Goal: Task Accomplishment & Management: Complete application form

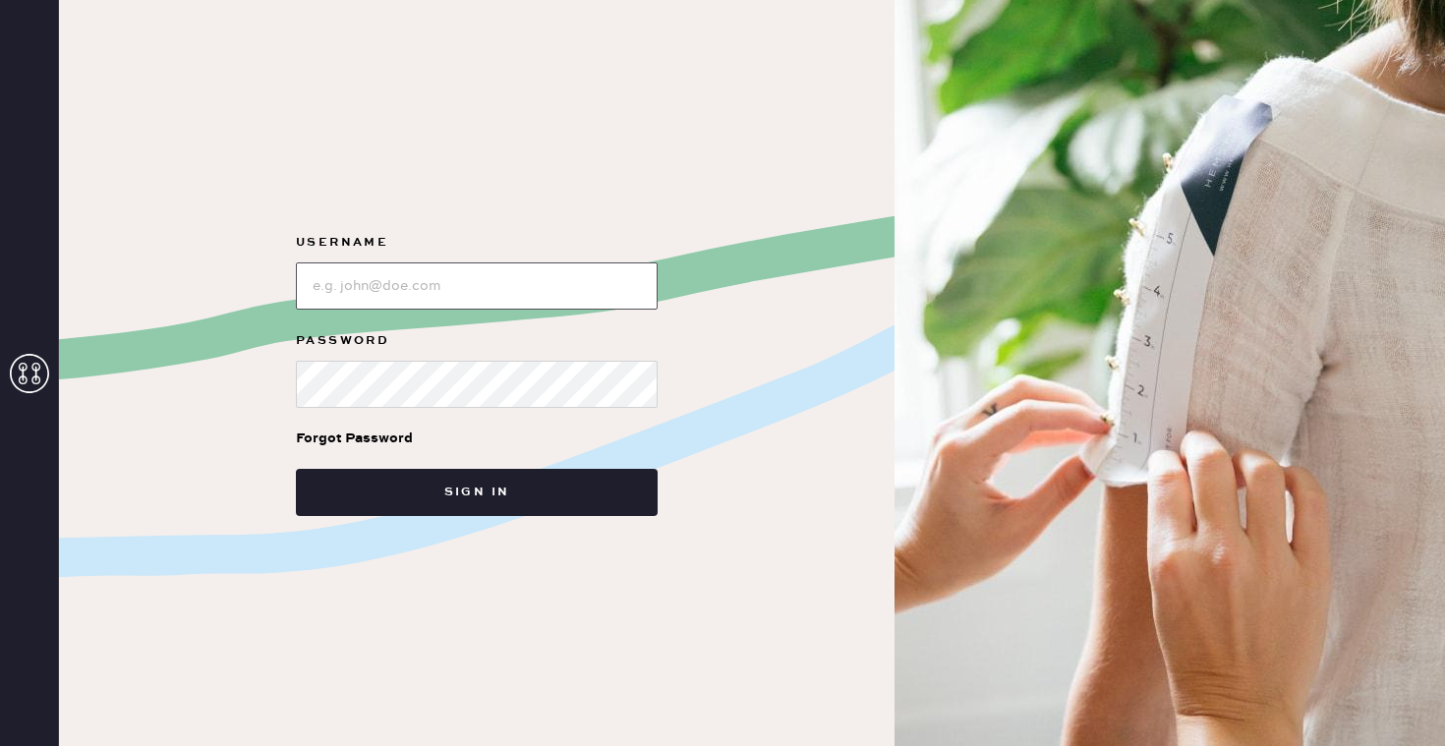
click at [536, 290] on input "loginName" at bounding box center [477, 285] width 362 height 47
type input "reformationbroadwayplaza"
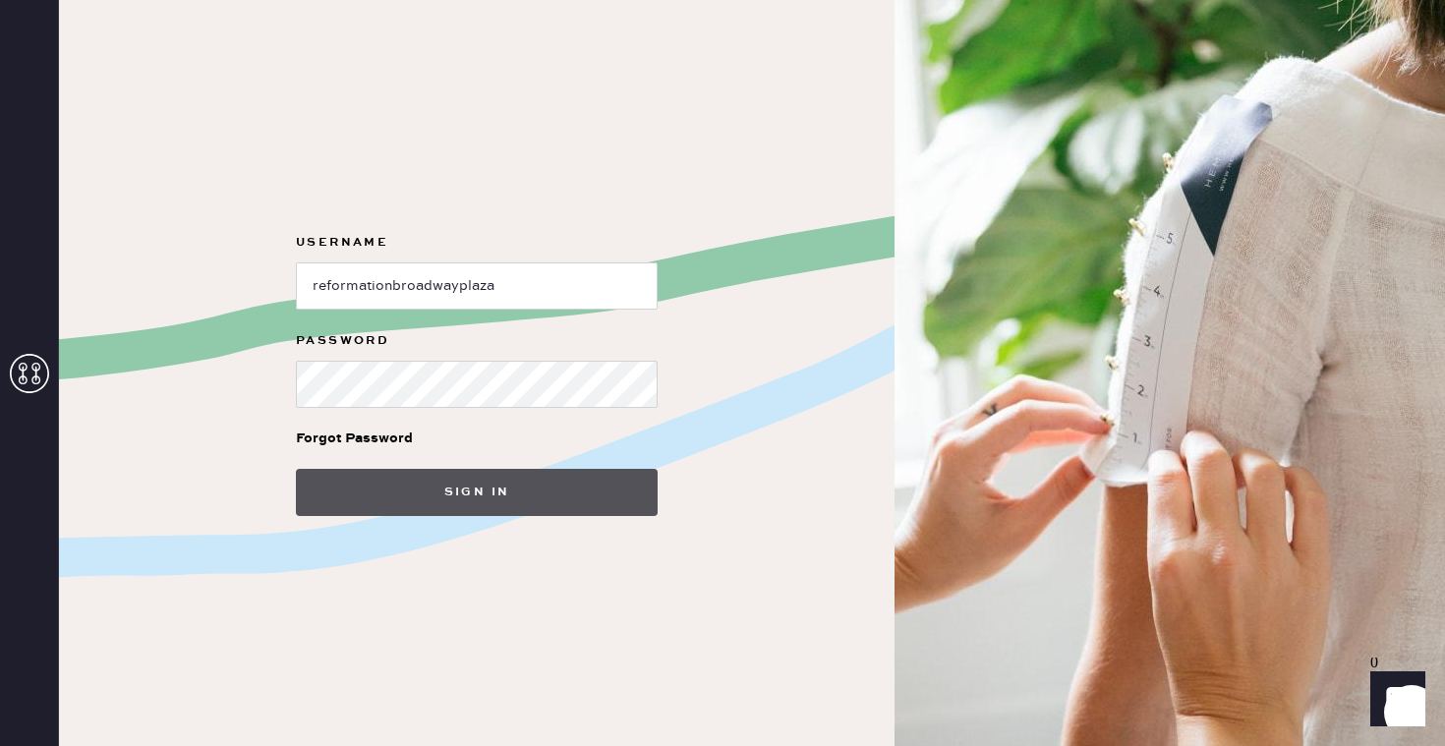
click at [513, 492] on button "Sign in" at bounding box center [477, 492] width 362 height 47
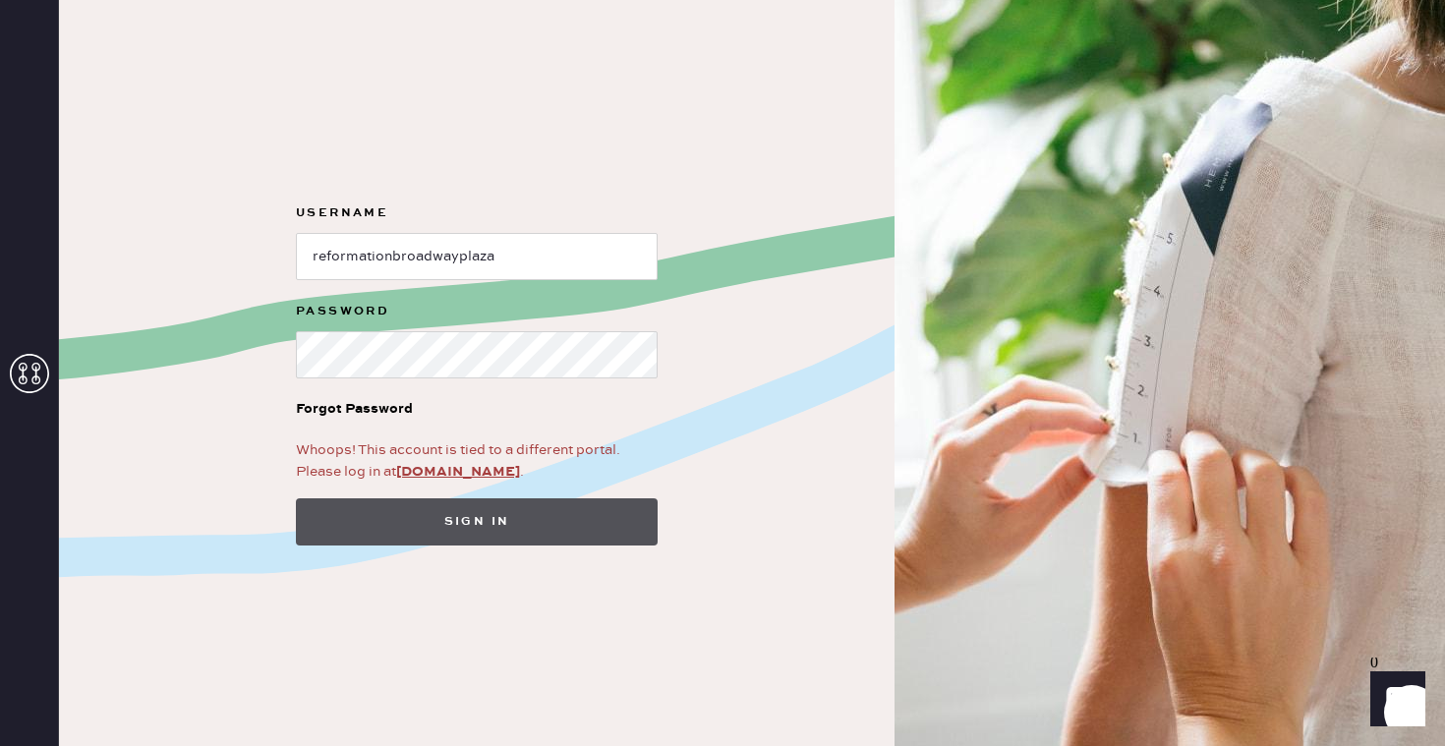
click at [495, 533] on button "Sign in" at bounding box center [477, 521] width 362 height 47
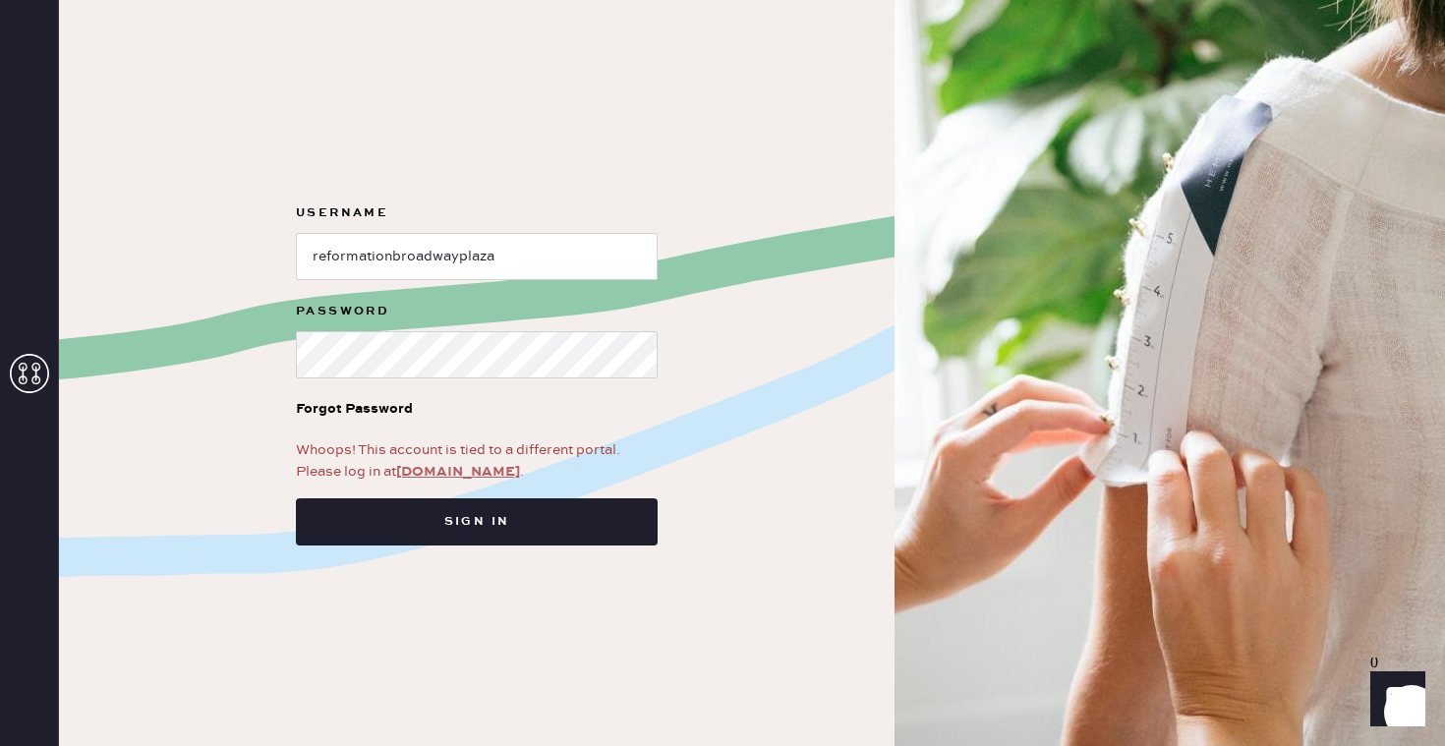
click at [458, 475] on link "[DOMAIN_NAME]" at bounding box center [458, 472] width 124 height 18
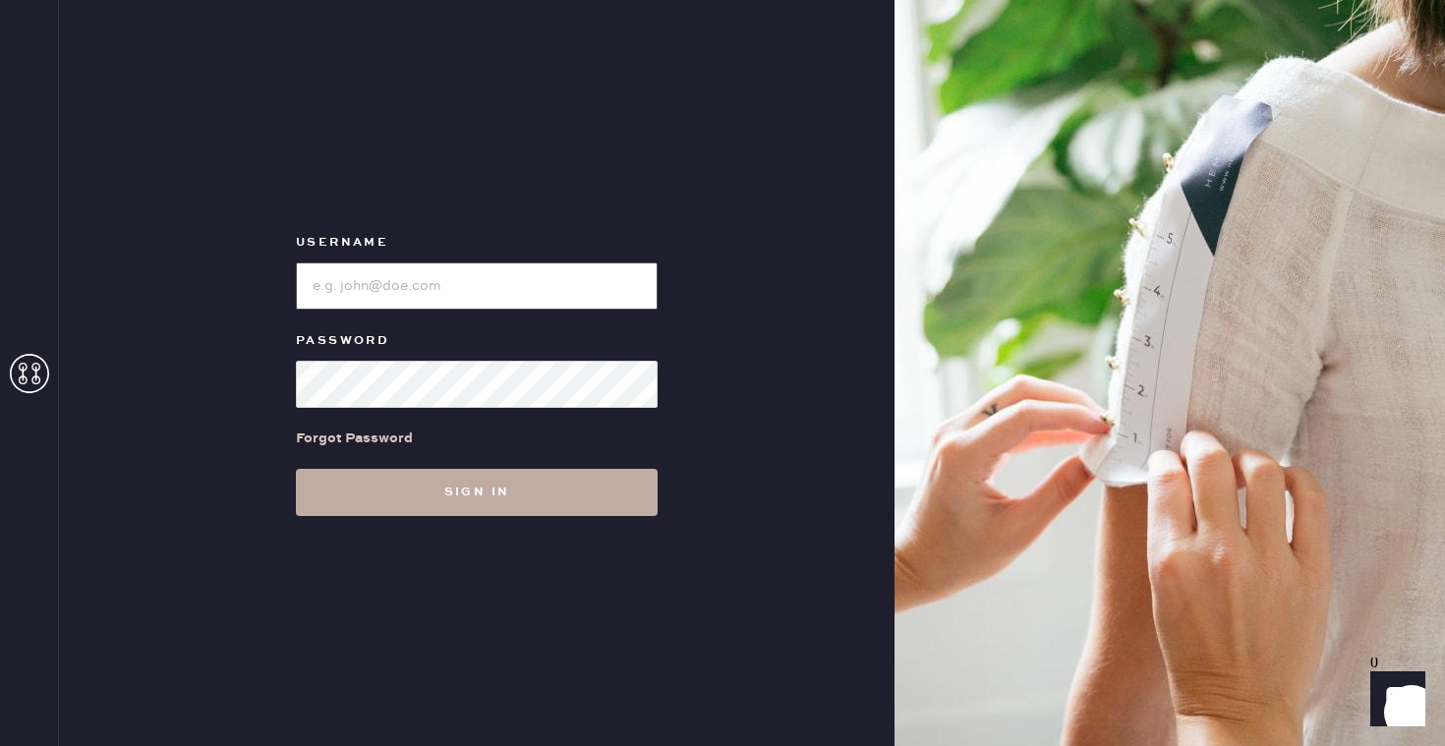
type input "reformationbroadwayplaza"
click at [444, 501] on button "Sign in" at bounding box center [477, 492] width 362 height 47
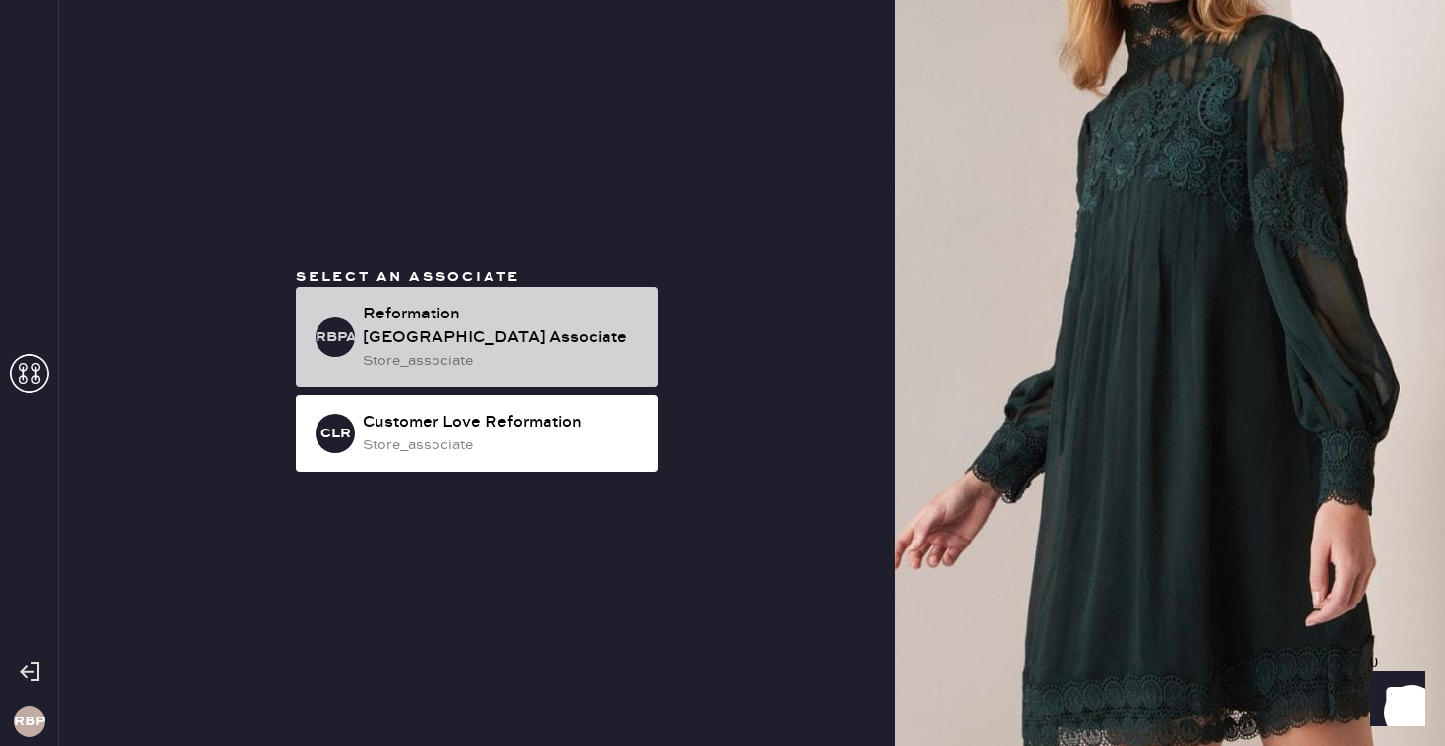
click at [429, 350] on div "store_associate" at bounding box center [502, 361] width 279 height 22
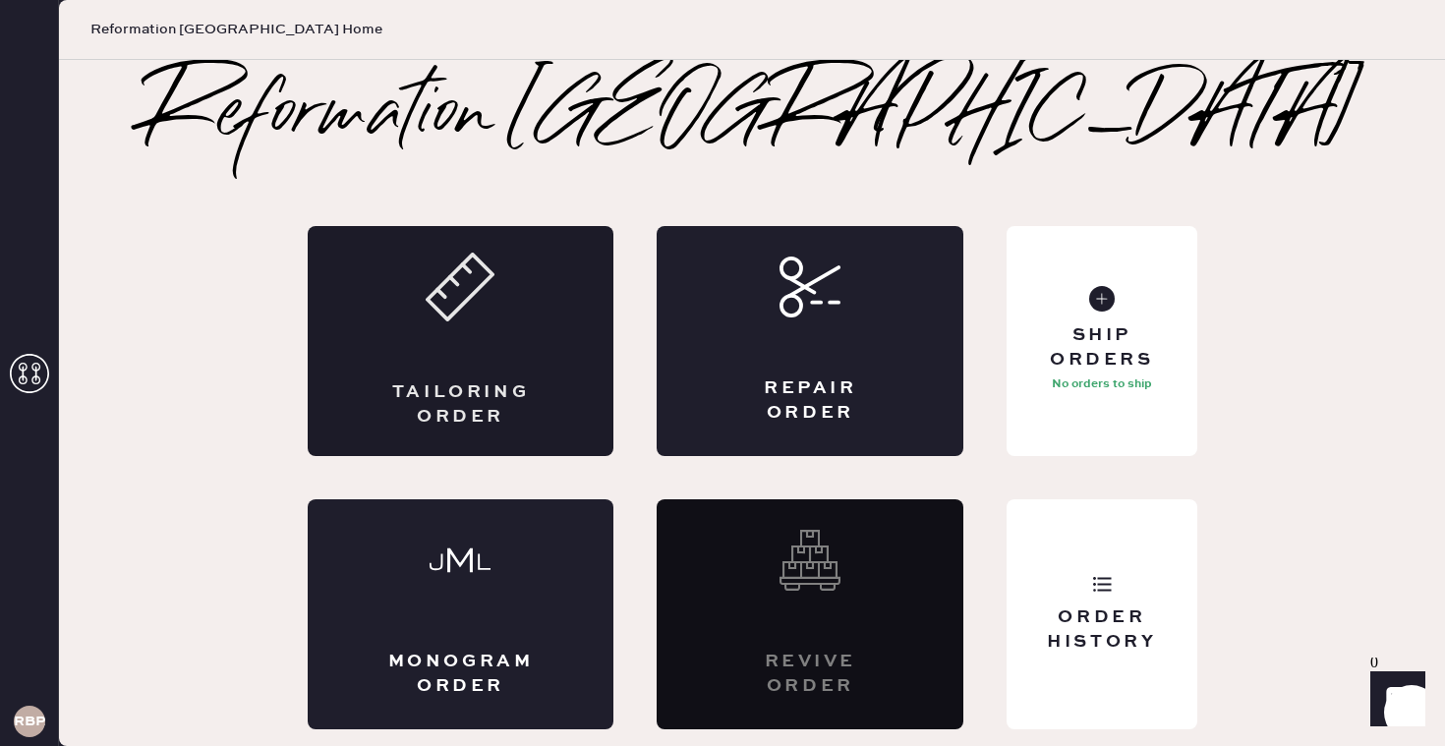
click at [437, 351] on div "Tailoring Order" at bounding box center [461, 341] width 307 height 230
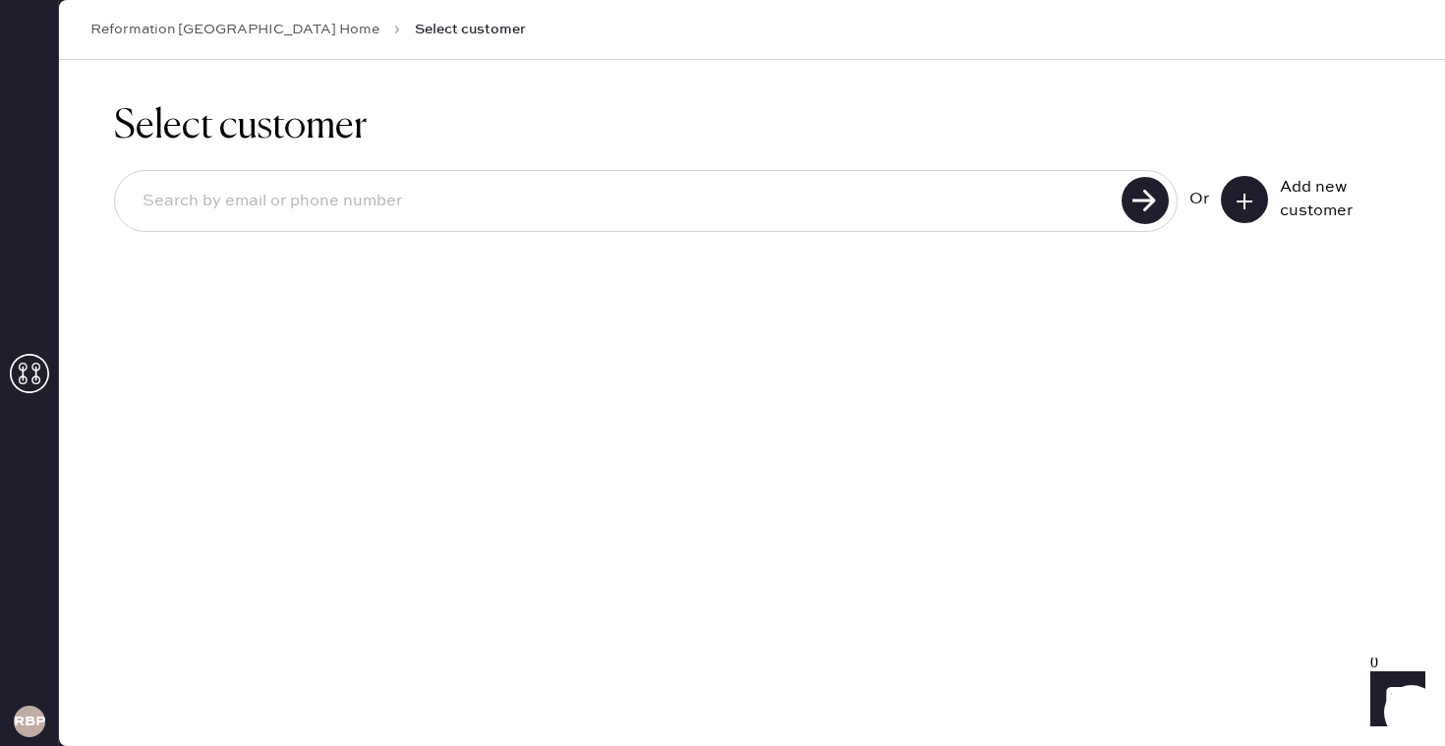
click at [314, 211] on input at bounding box center [621, 201] width 989 height 45
type input "marivir@sbcglobal.net"
click at [1260, 207] on button at bounding box center [1244, 199] width 47 height 47
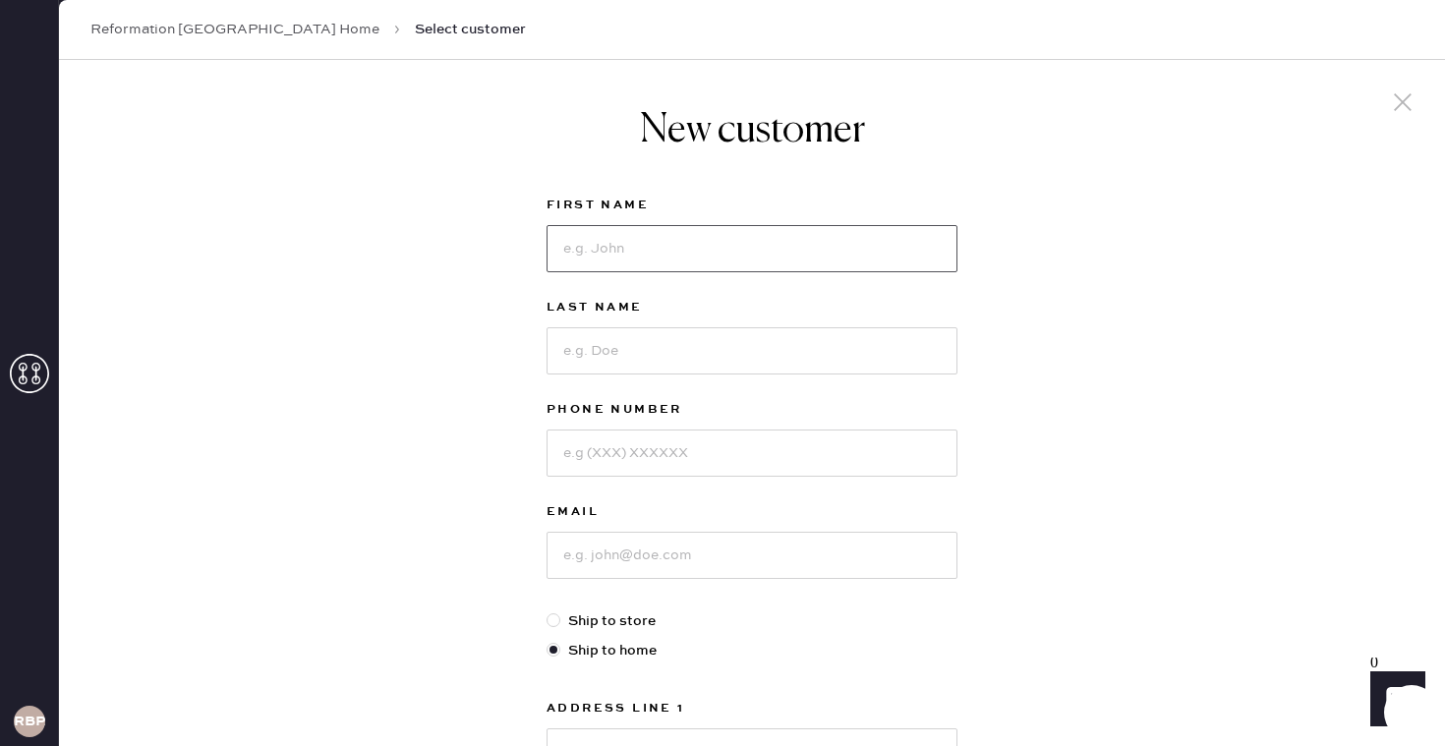
click at [619, 229] on input at bounding box center [752, 248] width 411 height 47
type input "Maria"
type input "Leigh"
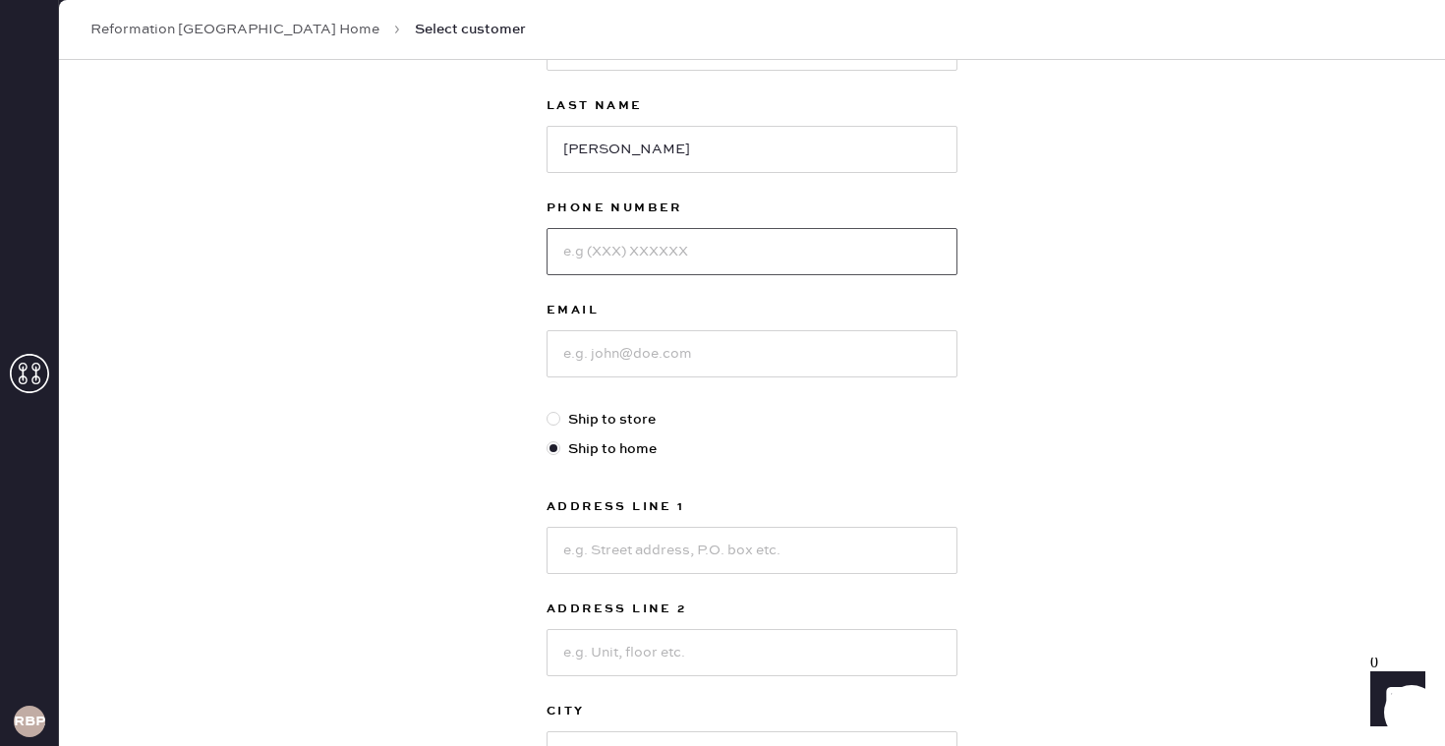
scroll to position [164, 0]
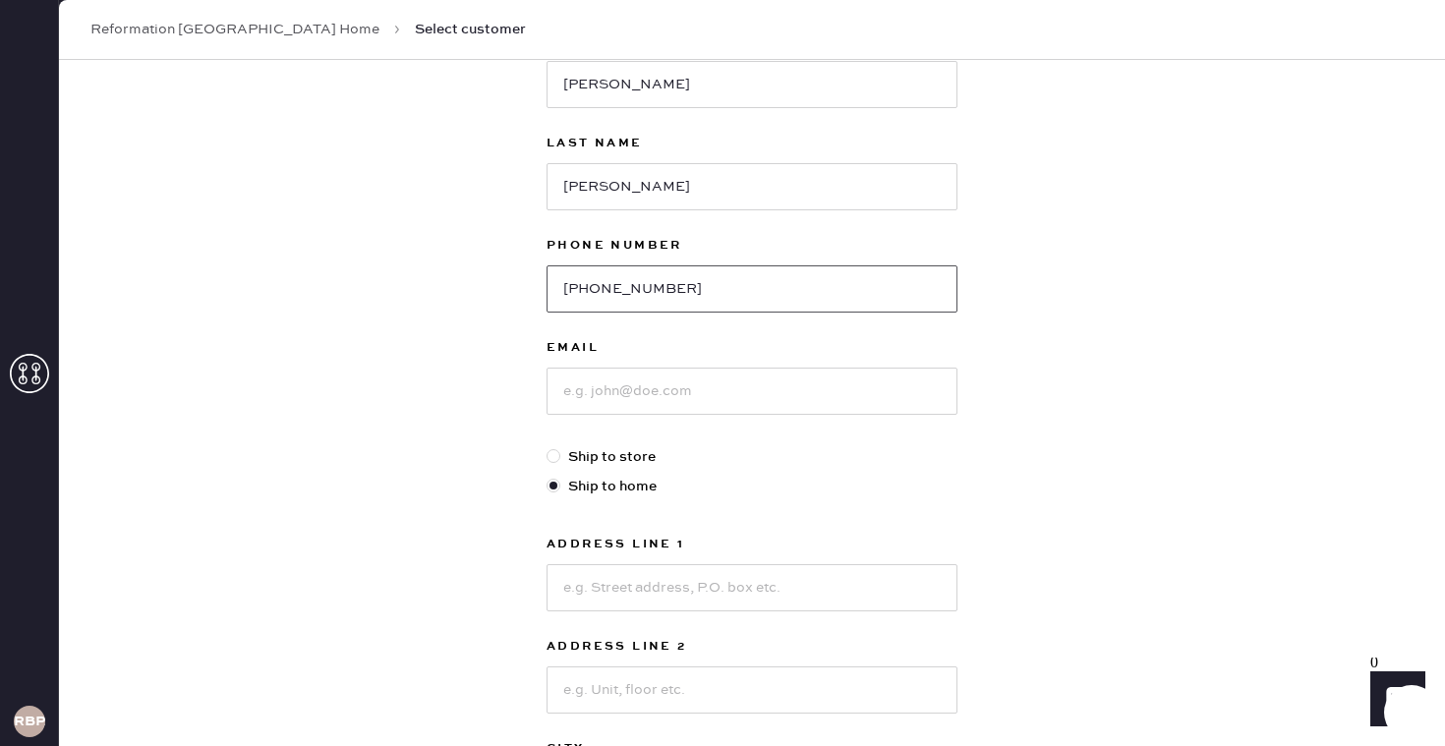
type input "707-290-5775"
click at [737, 391] on input at bounding box center [752, 391] width 411 height 47
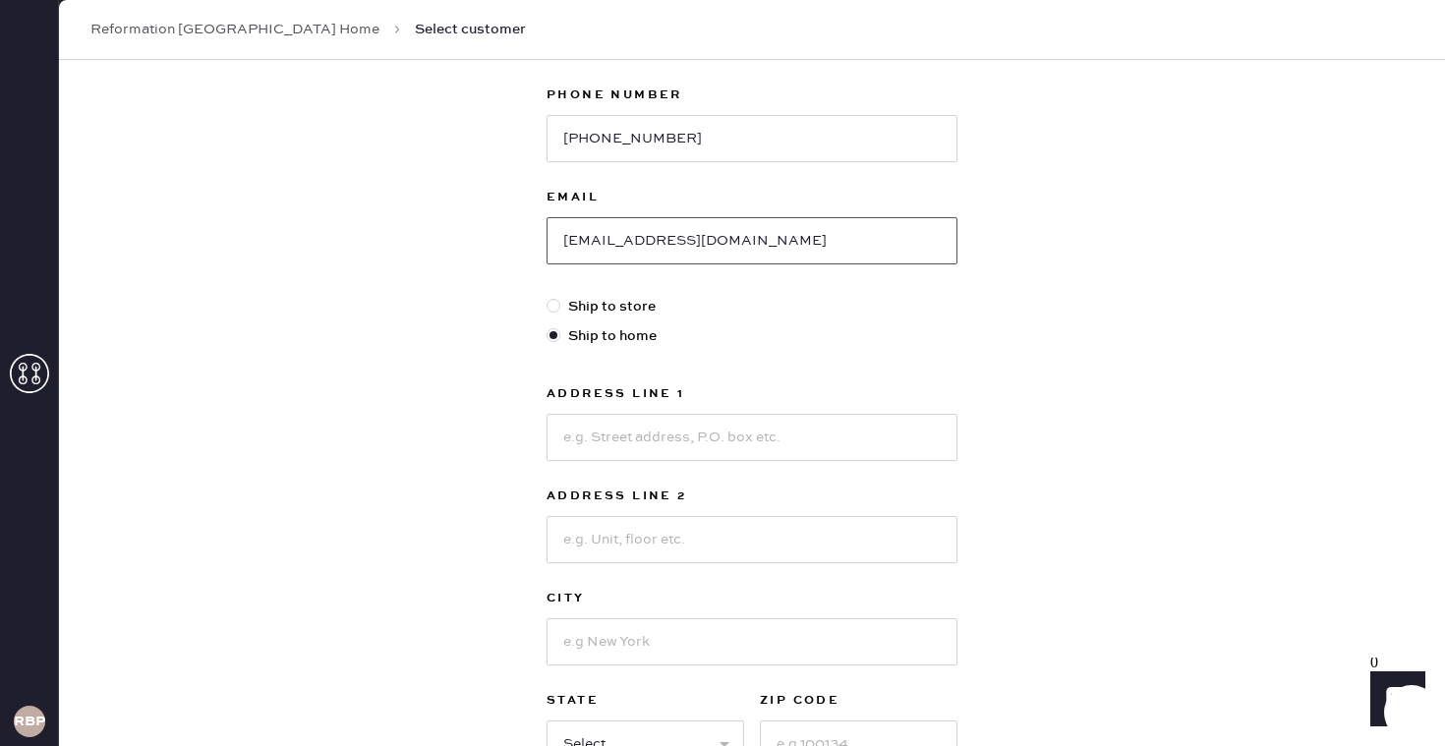
scroll to position [332, 0]
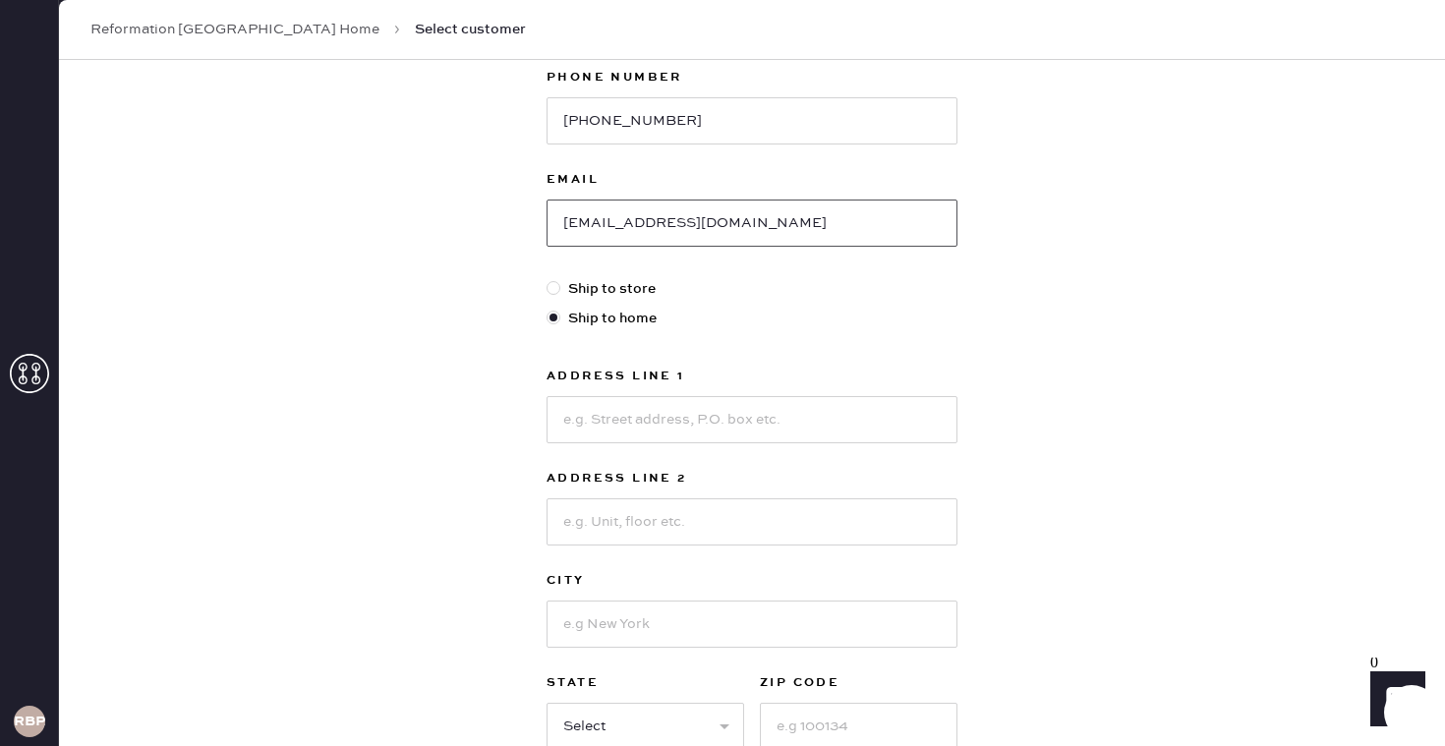
type input "marivir@sbcglobal.net"
click at [733, 421] on input at bounding box center [752, 419] width 411 height 47
type input "3718 Gaviota Place"
type input "A"
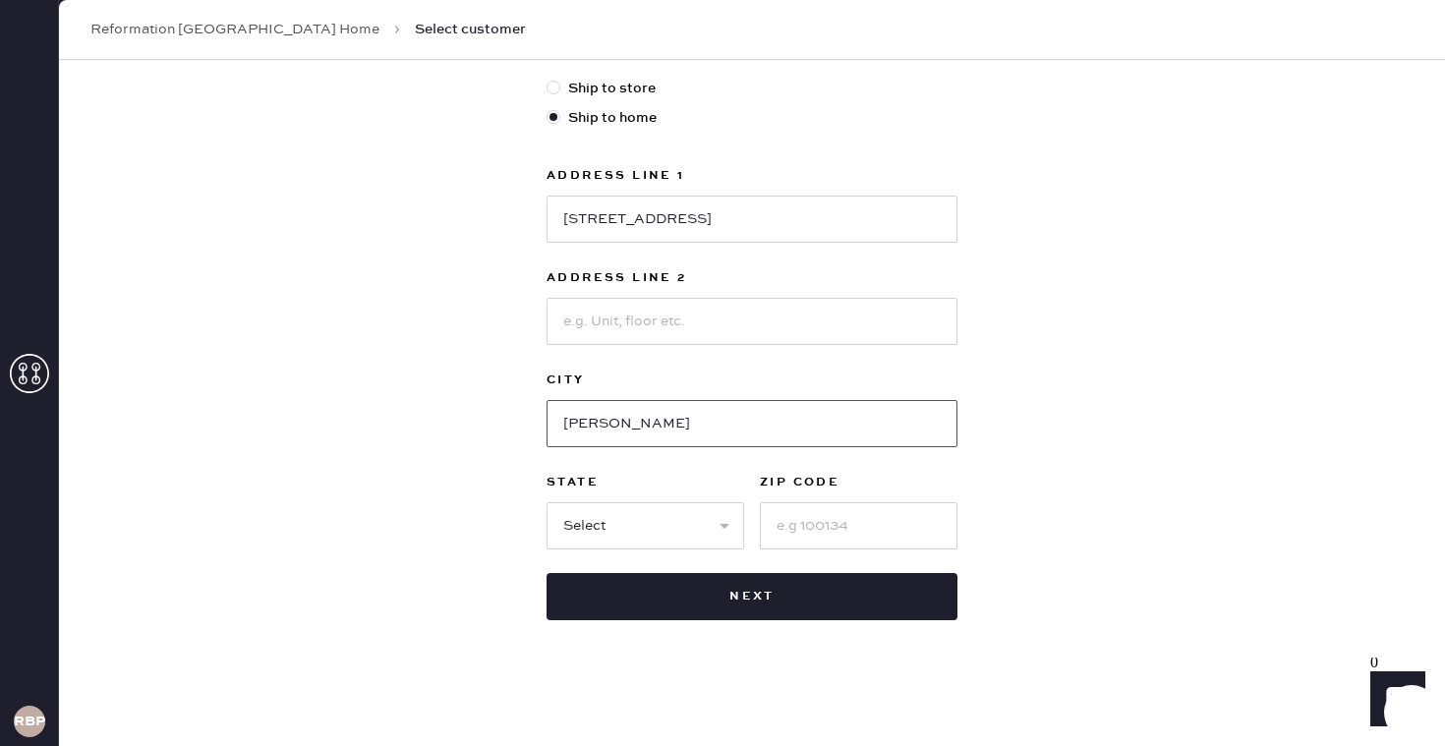
type input "Davis"
click at [636, 540] on select "Select AK AL AR AZ CA CO CT DC DE FL GA HI IA ID IL IN KS KY LA MA MD ME MI MN …" at bounding box center [646, 525] width 198 height 47
select select "CA"
click at [822, 522] on input at bounding box center [859, 525] width 198 height 47
type input "95618"
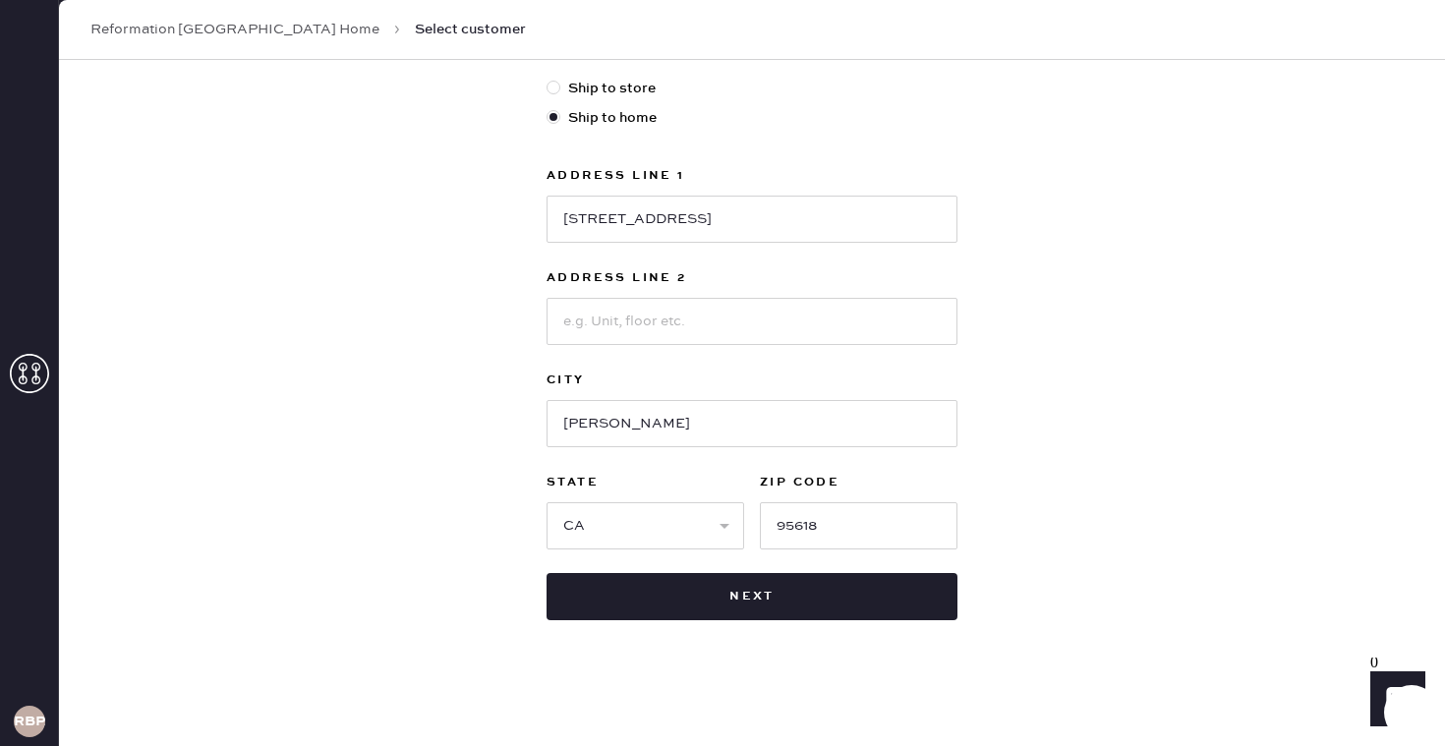
click at [1116, 480] on div "New customer First Name Maria Last Name Leigh Phone Number 707-290-5775 Email m…" at bounding box center [752, 136] width 1386 height 1219
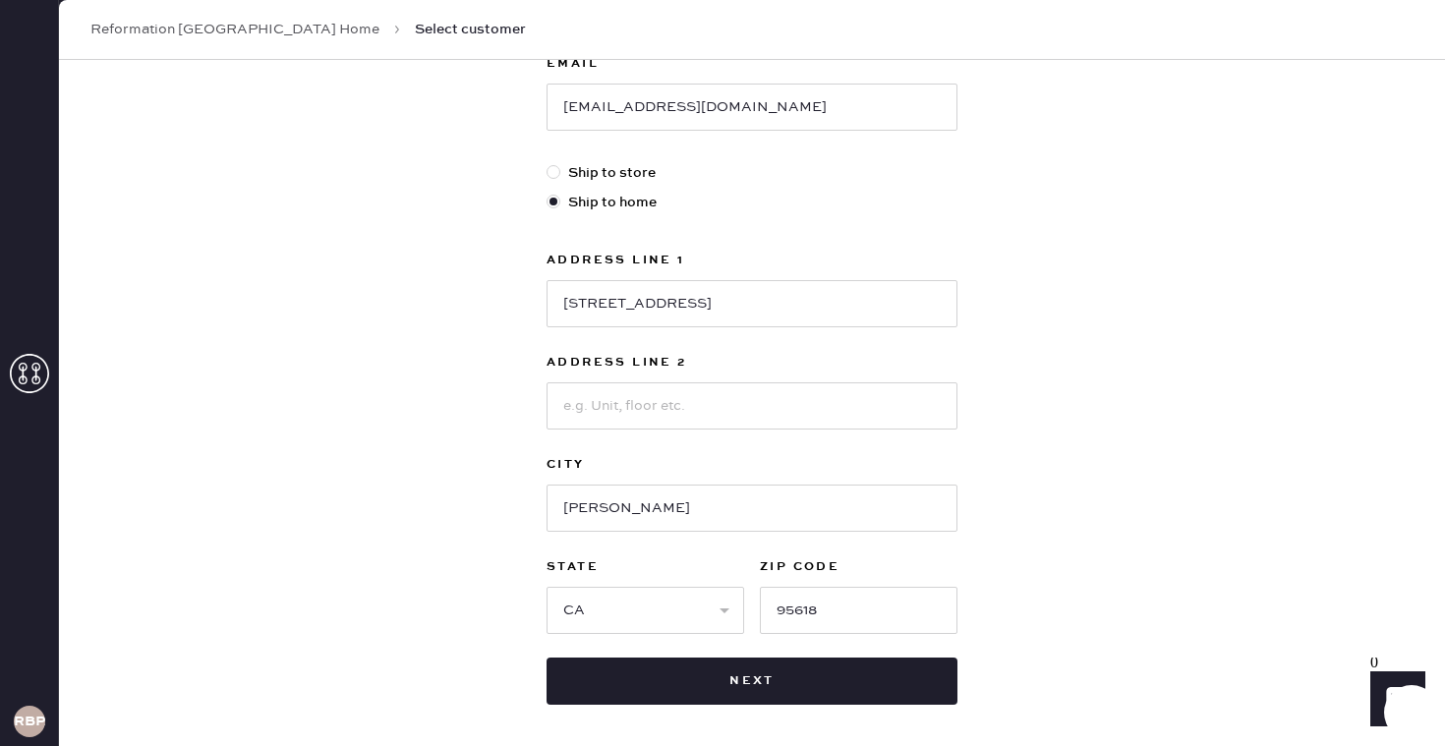
scroll to position [521, 0]
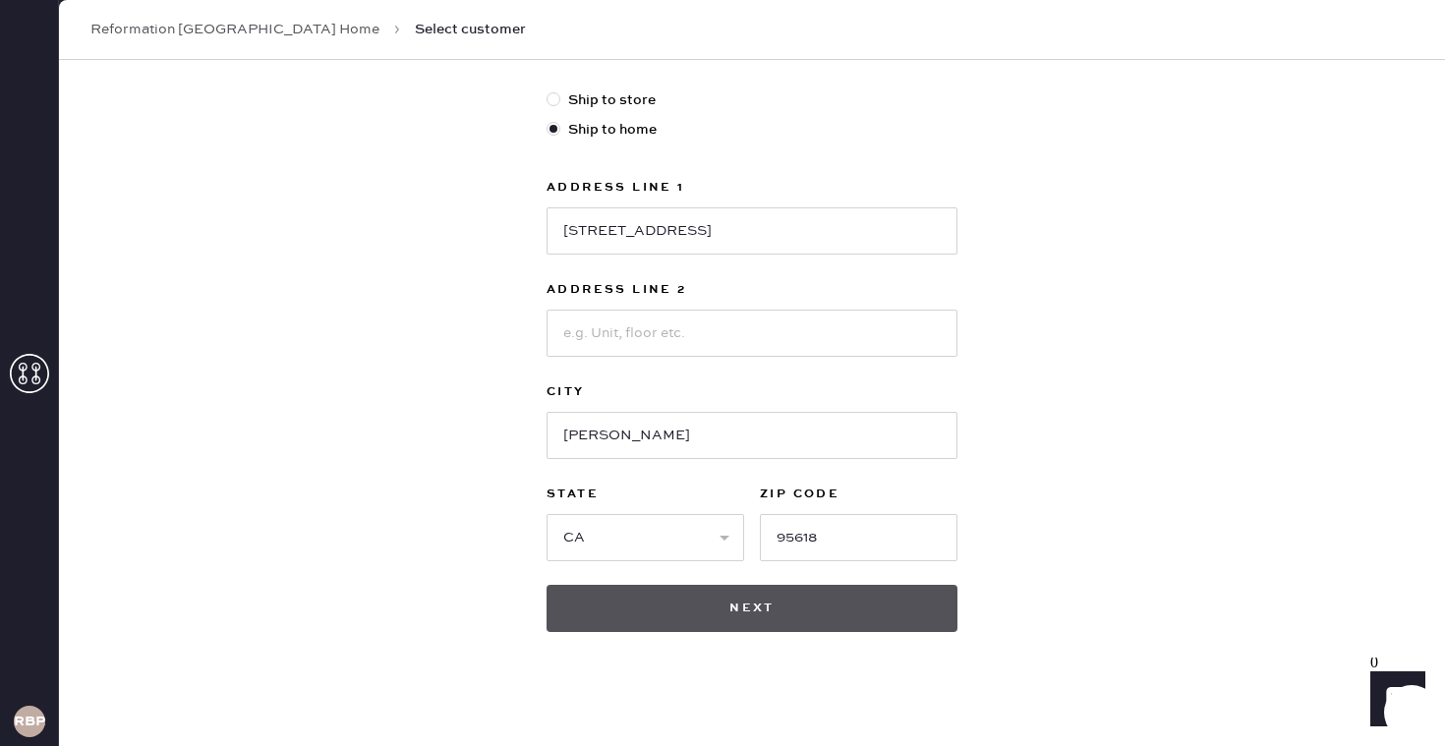
click at [838, 593] on button "Next" at bounding box center [752, 608] width 411 height 47
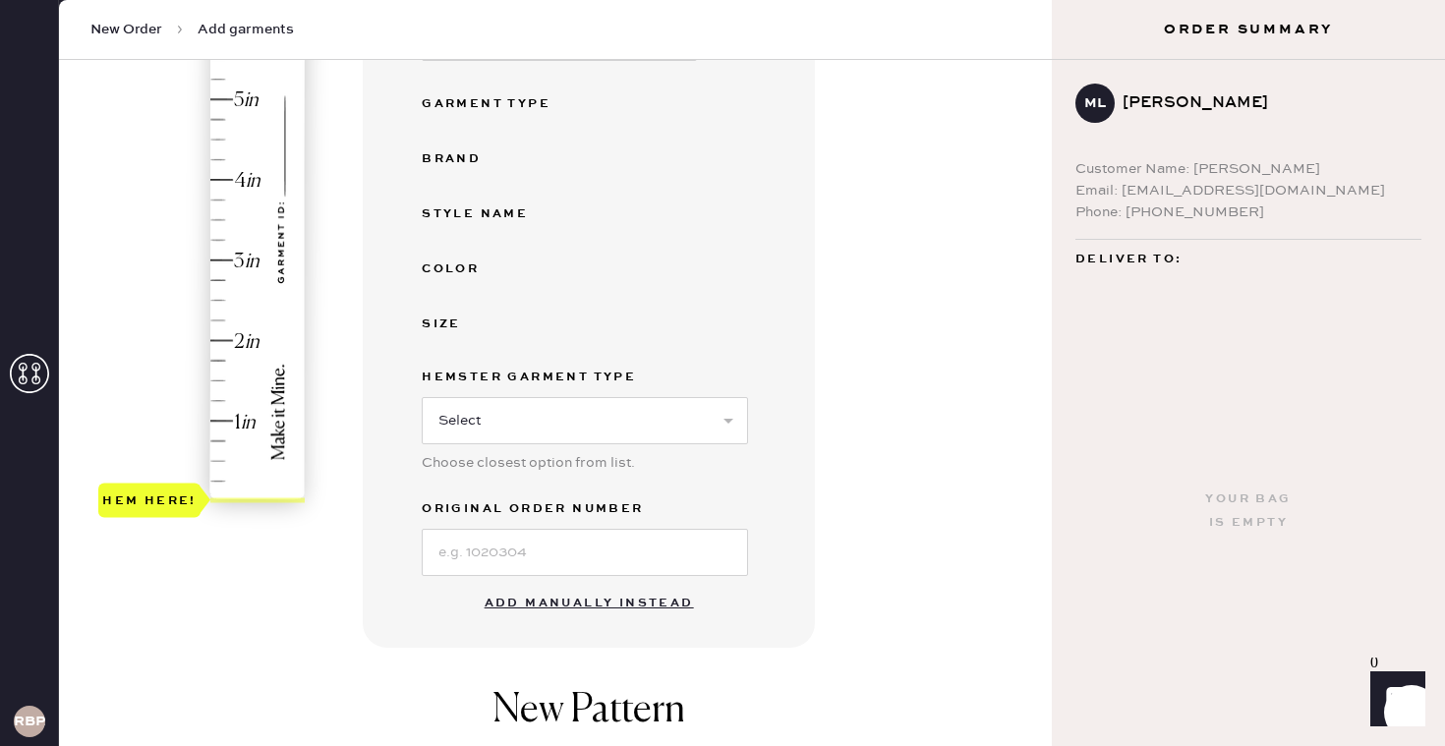
scroll to position [361, 0]
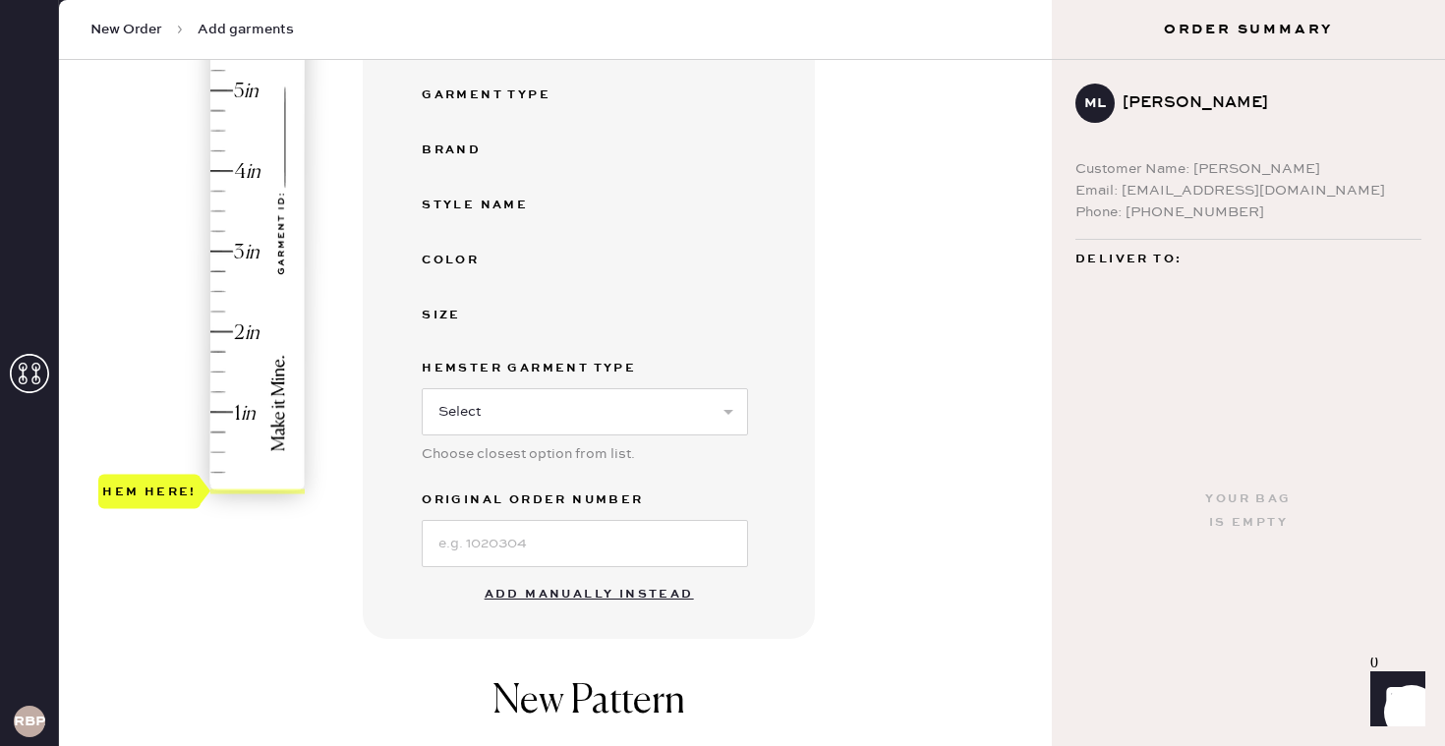
click at [584, 599] on button "Add manually instead" at bounding box center [589, 594] width 233 height 39
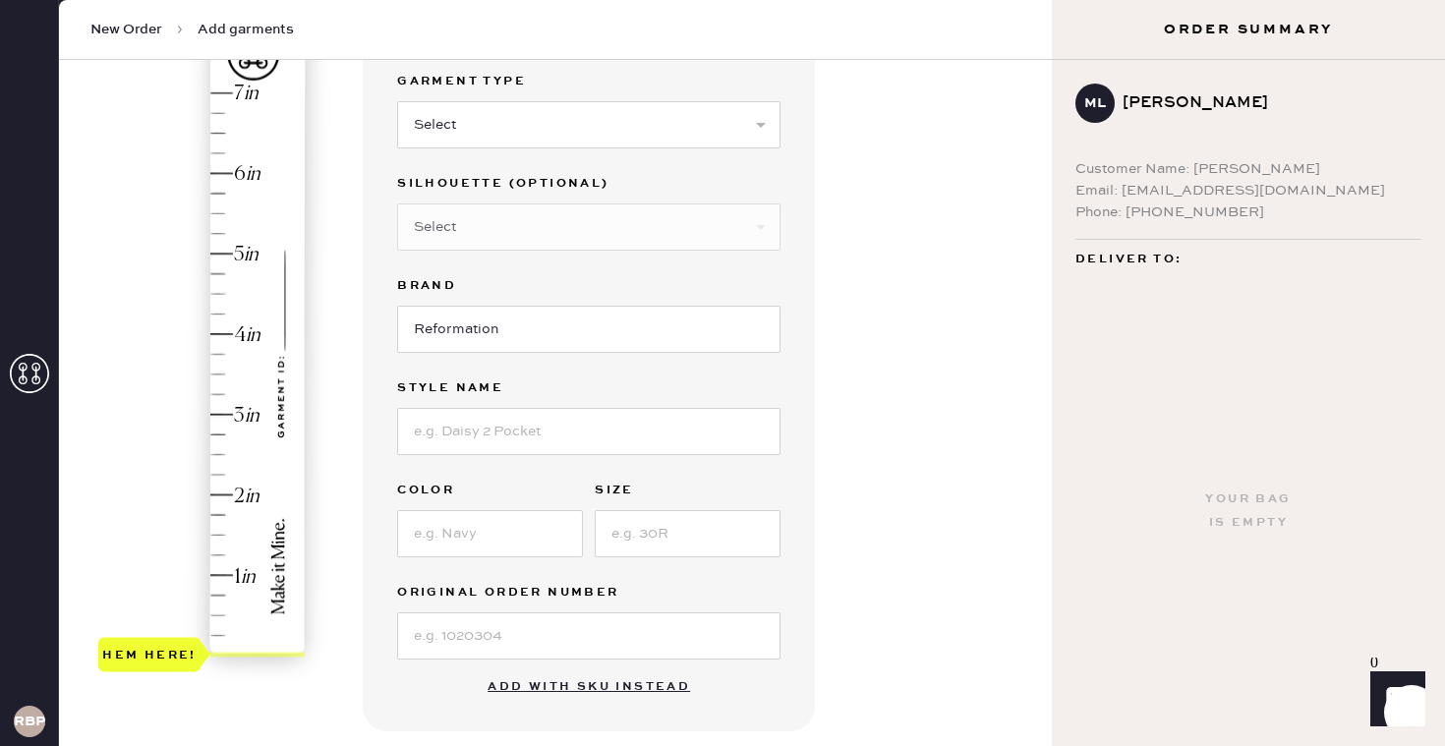
scroll to position [191, 0]
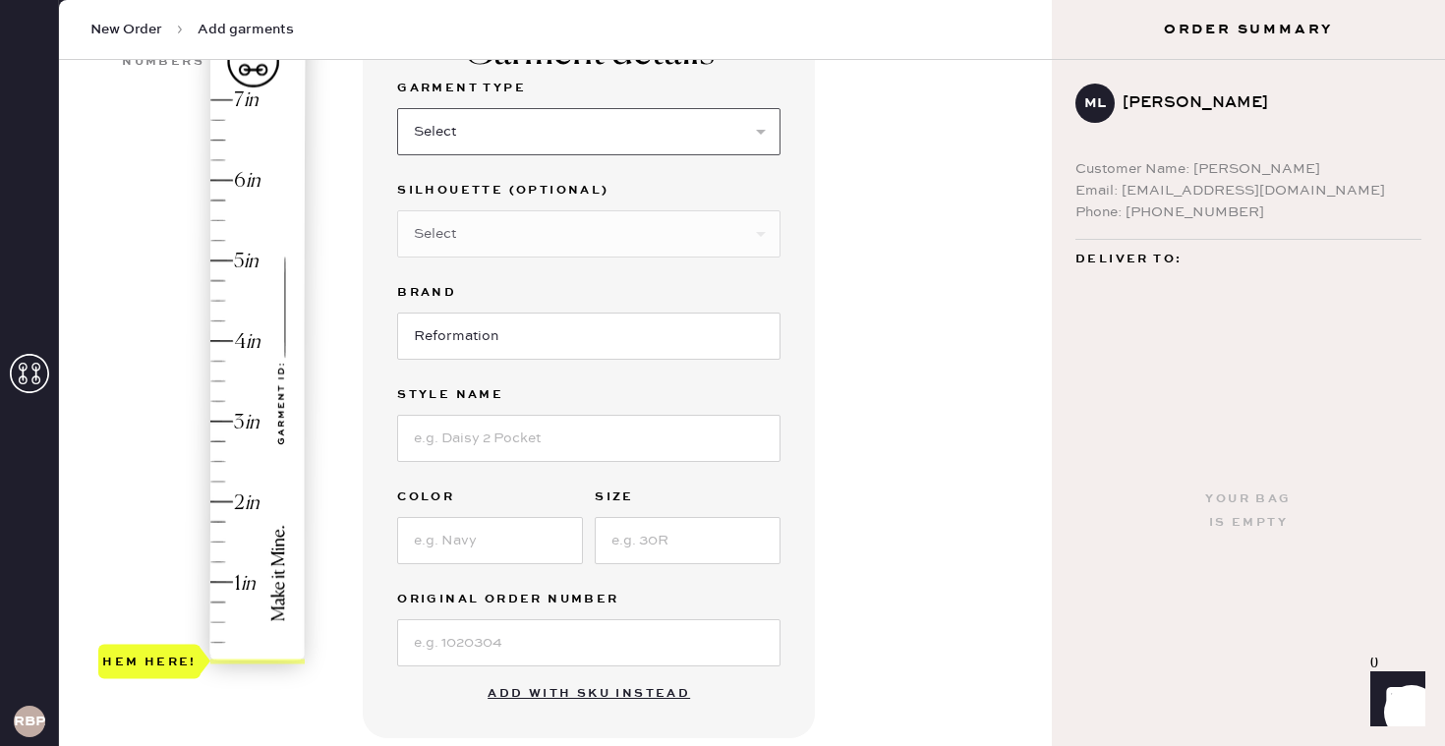
click at [463, 125] on select "Select Basic Skirt Jeans Leggings Pants Shorts Basic Sleeved Dress Basic Sleeve…" at bounding box center [588, 131] width 383 height 47
select select "2"
click at [472, 238] on select "Select Shorts Cropped Flare Boot Cut Straight Skinny Other" at bounding box center [588, 233] width 383 height 47
select select "5"
click at [511, 436] on input at bounding box center [588, 438] width 383 height 47
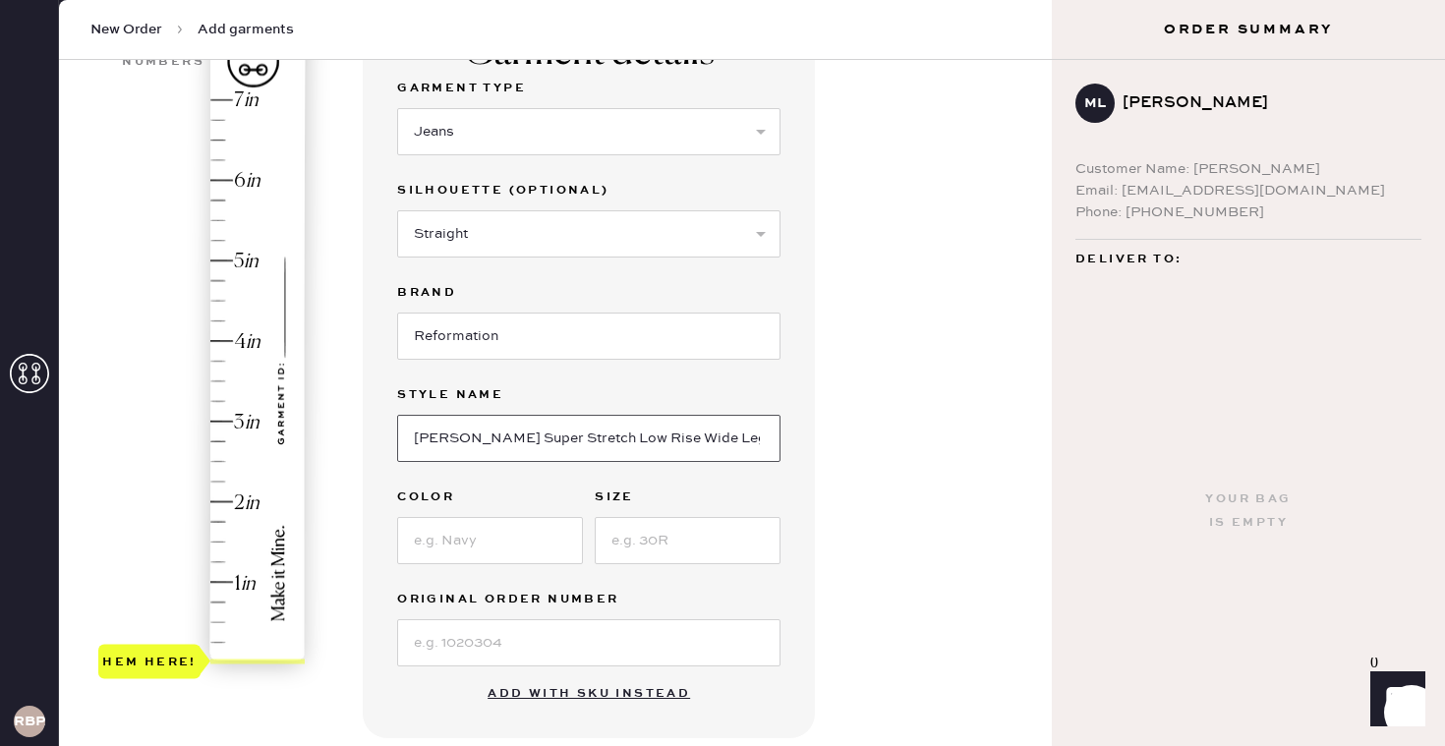
type input "Greta Super Stretch Low Rise Wide Leg Jeans"
click at [484, 561] on input at bounding box center [490, 540] width 186 height 47
type input "Damona"
type input "26"
click at [640, 656] on input at bounding box center [588, 642] width 383 height 47
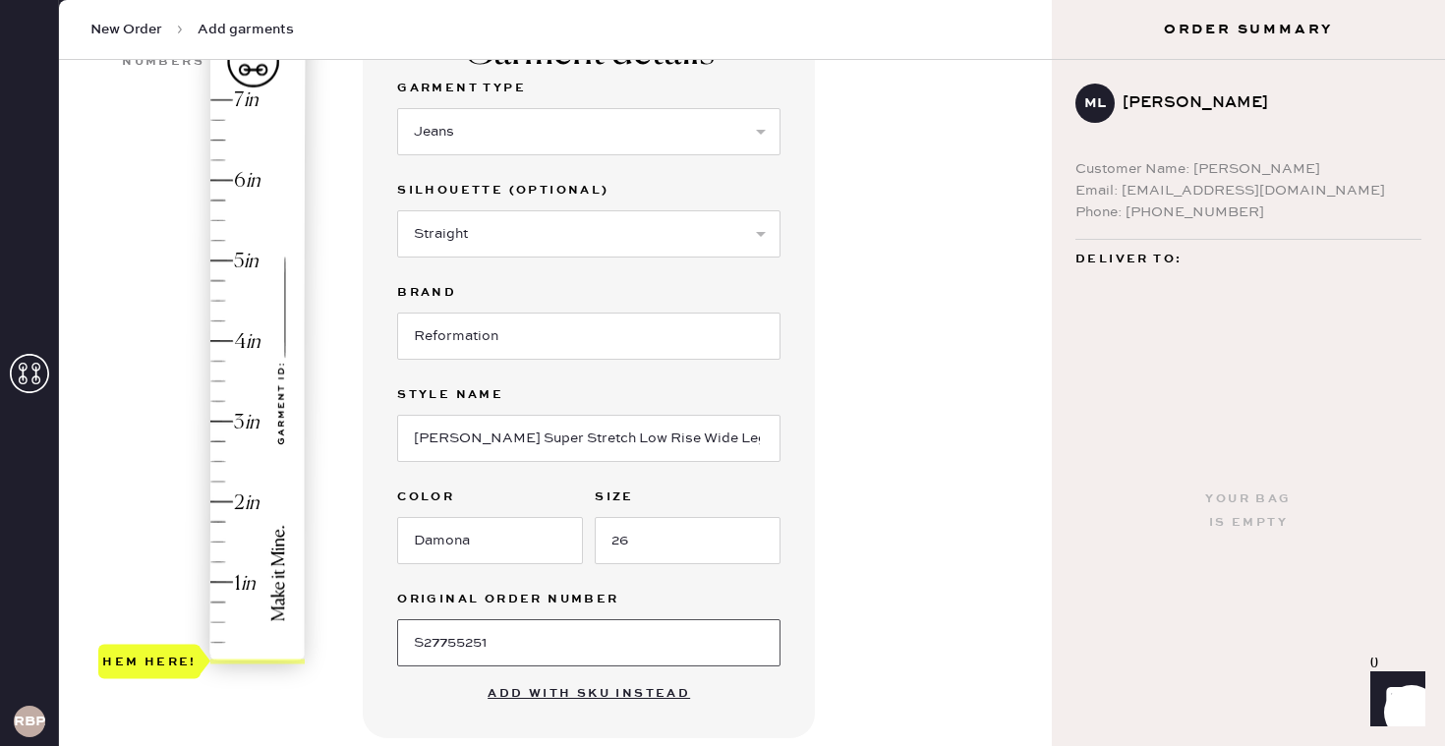
type input "S27755251"
click at [982, 567] on div "Garment details Garment Type Select Basic Skirt Jeans Leggings Pants Shorts Bas…" at bounding box center [699, 563] width 673 height 1117
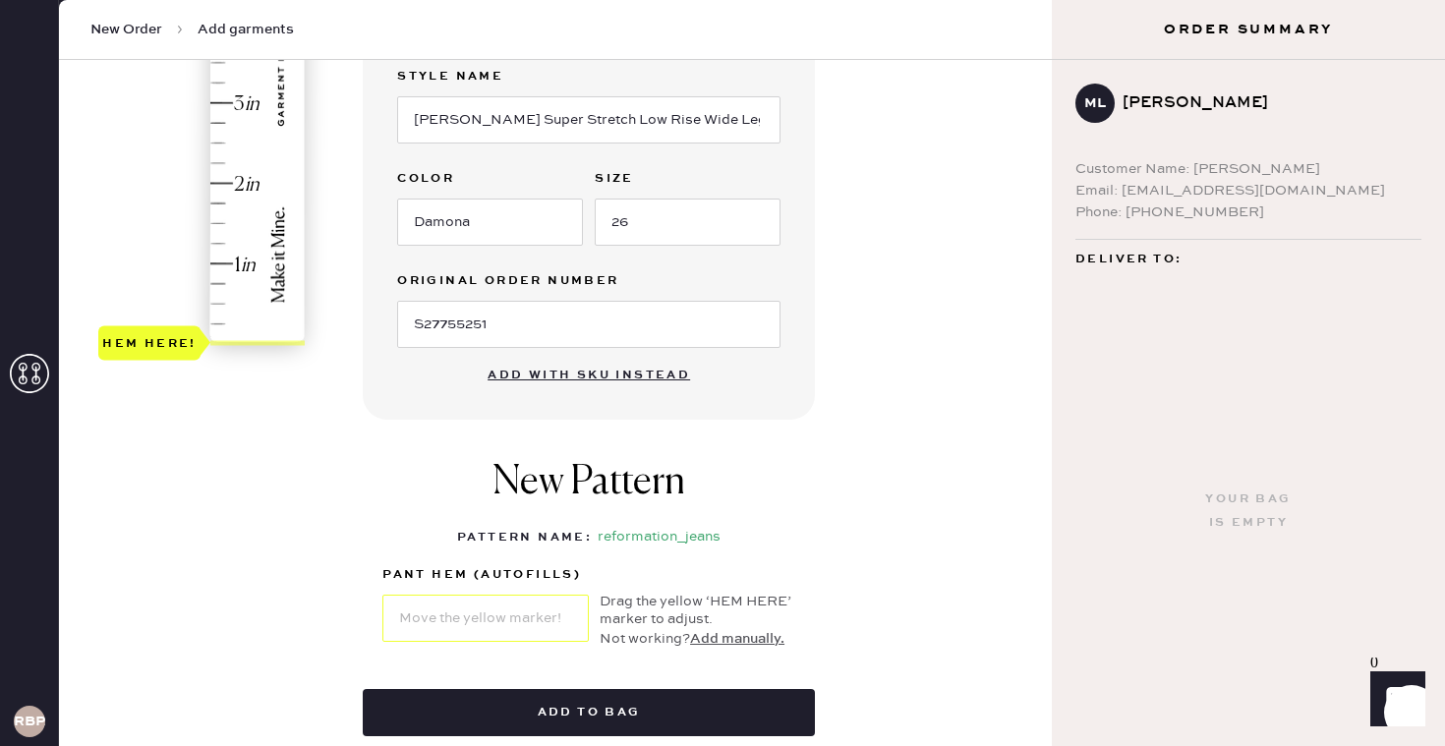
scroll to position [520, 0]
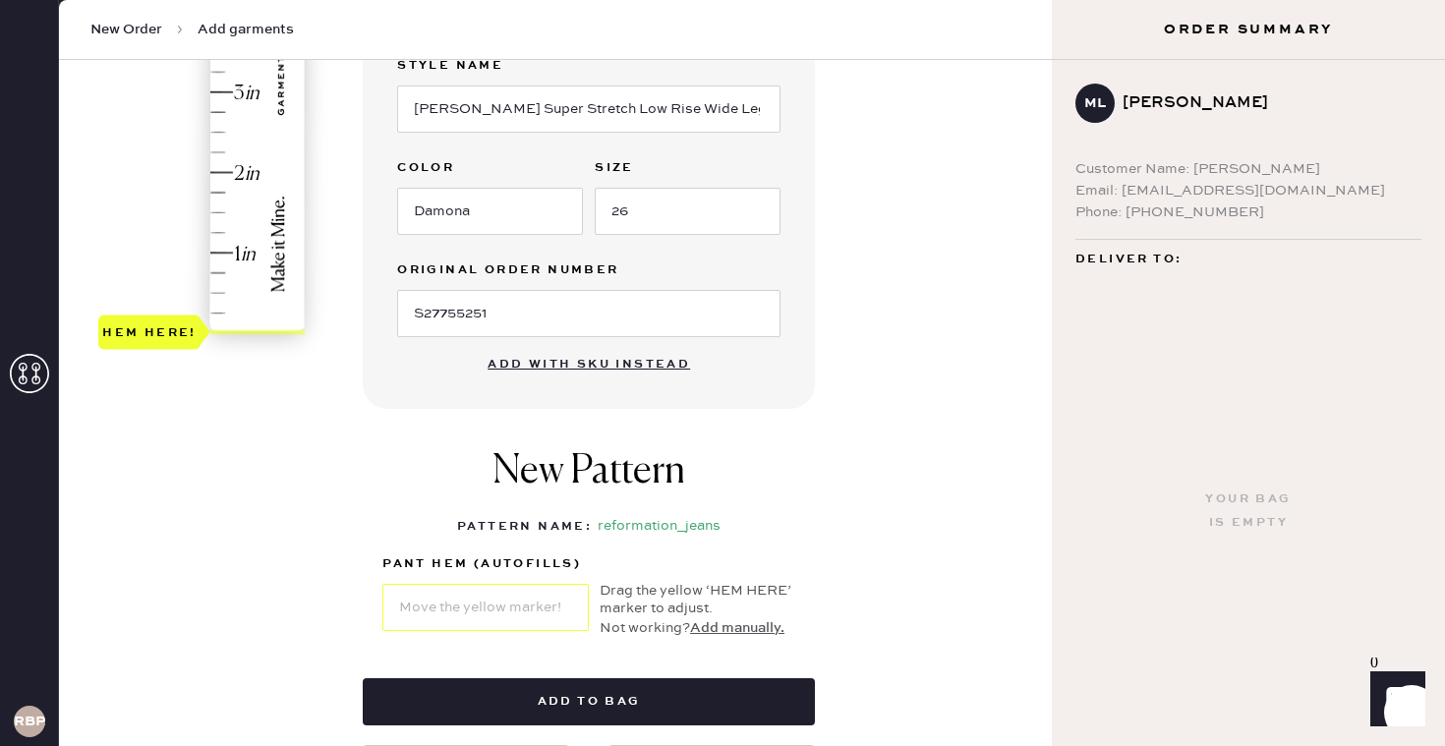
click at [740, 621] on button "Add manually." at bounding box center [737, 628] width 94 height 22
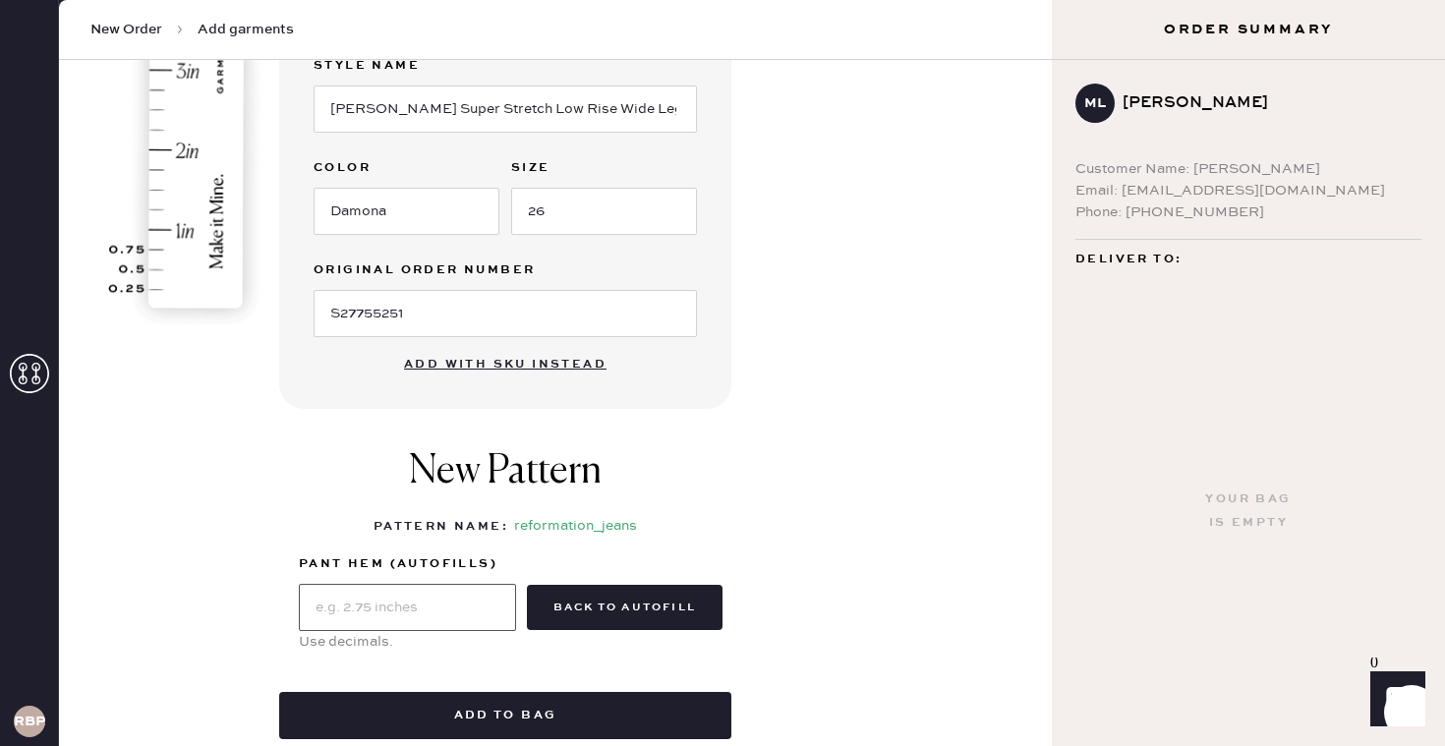
click at [376, 588] on input "text" at bounding box center [407, 607] width 217 height 47
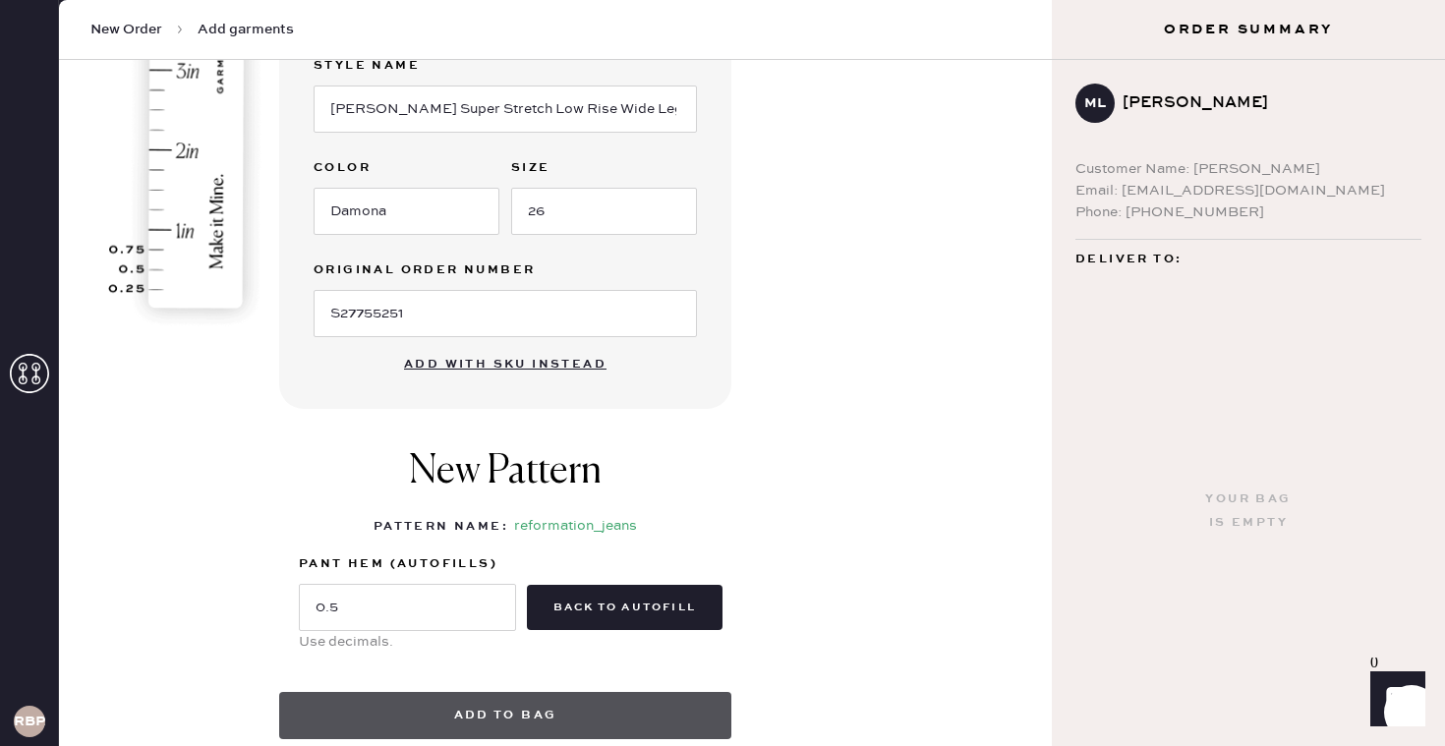
click at [594, 715] on button "Add to bag" at bounding box center [505, 715] width 452 height 47
type input ".5"
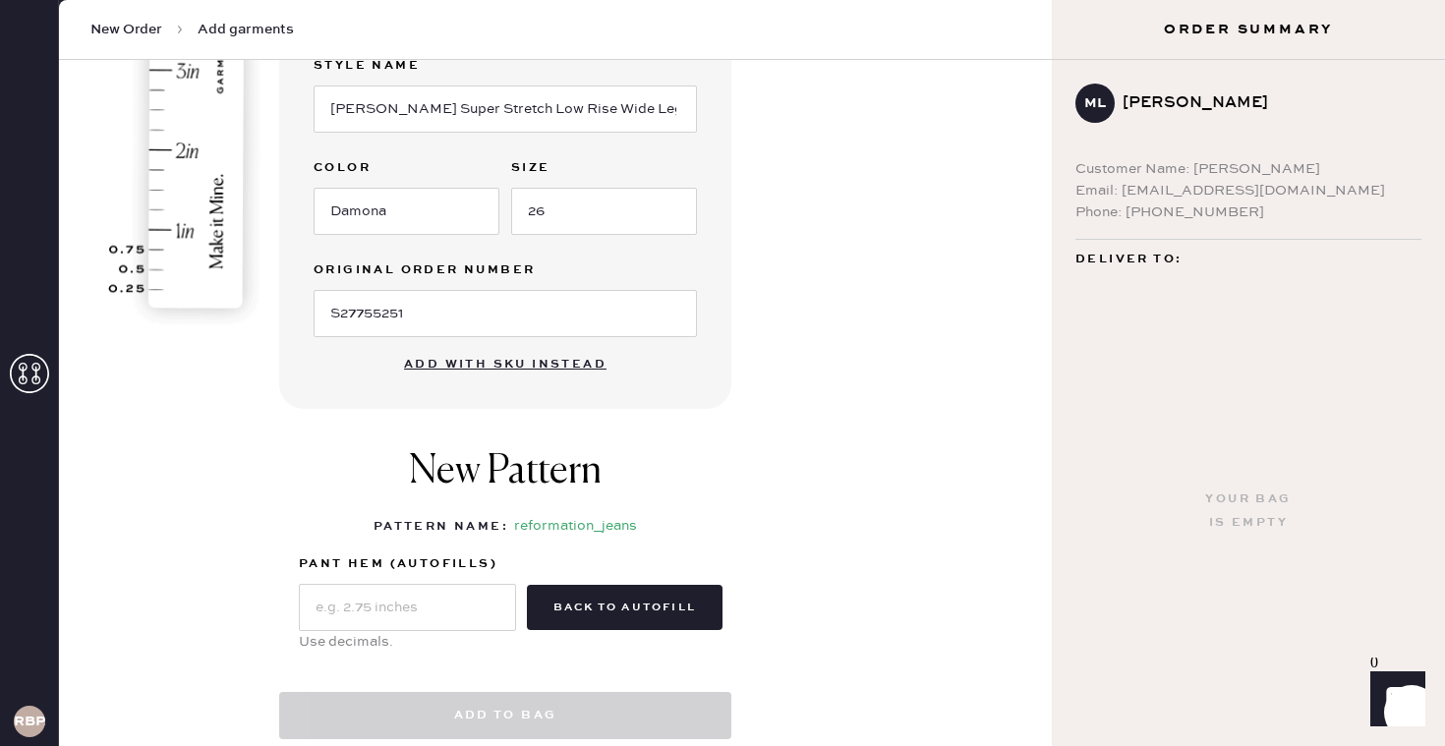
select select "2"
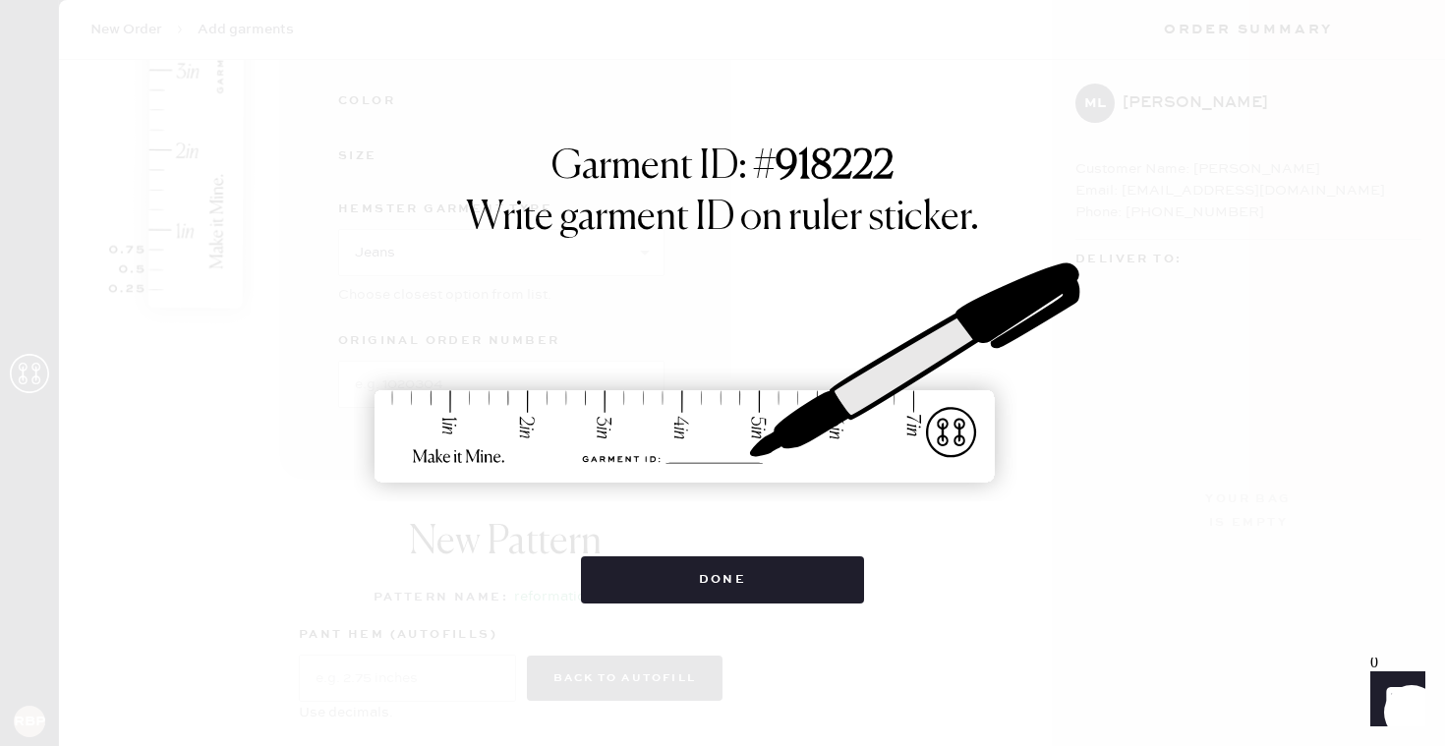
scroll to position [587, 0]
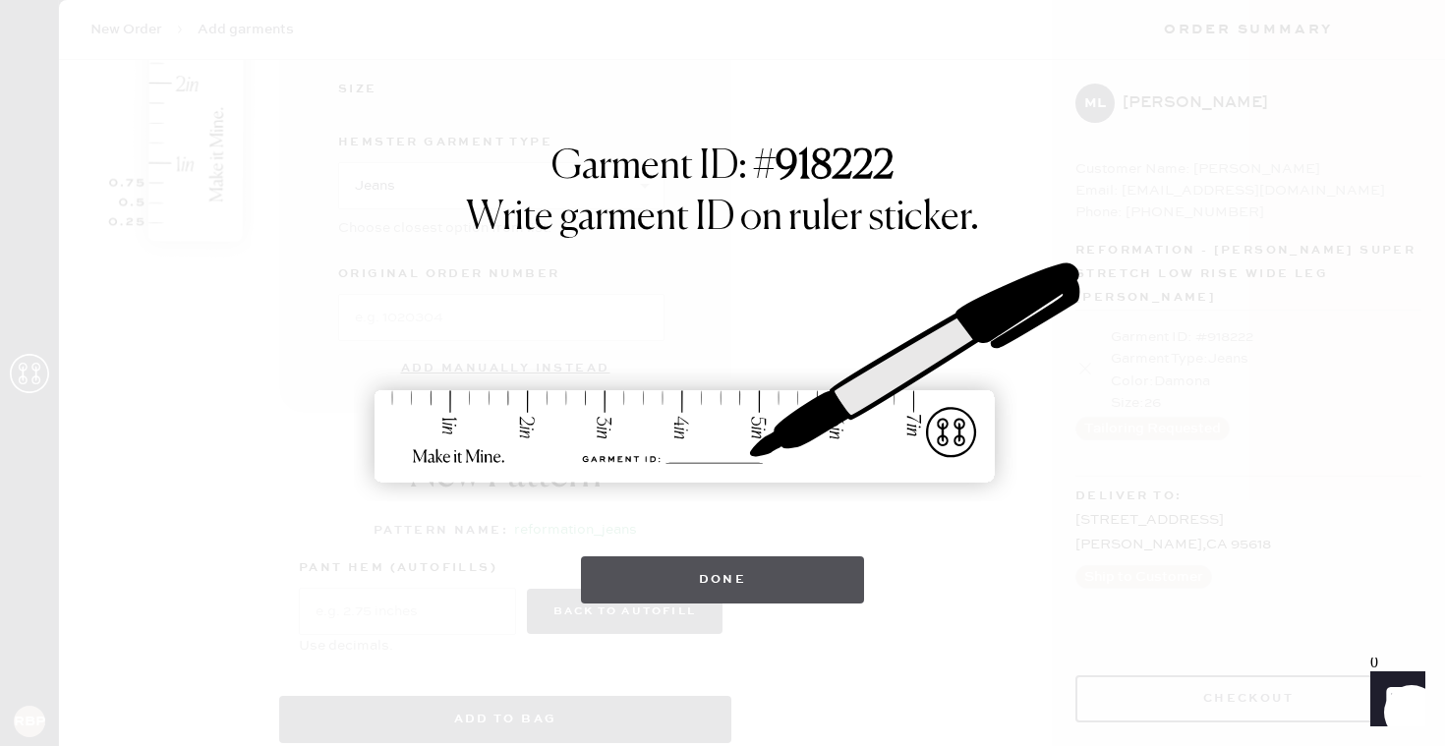
click at [761, 582] on button "Done" at bounding box center [723, 579] width 284 height 47
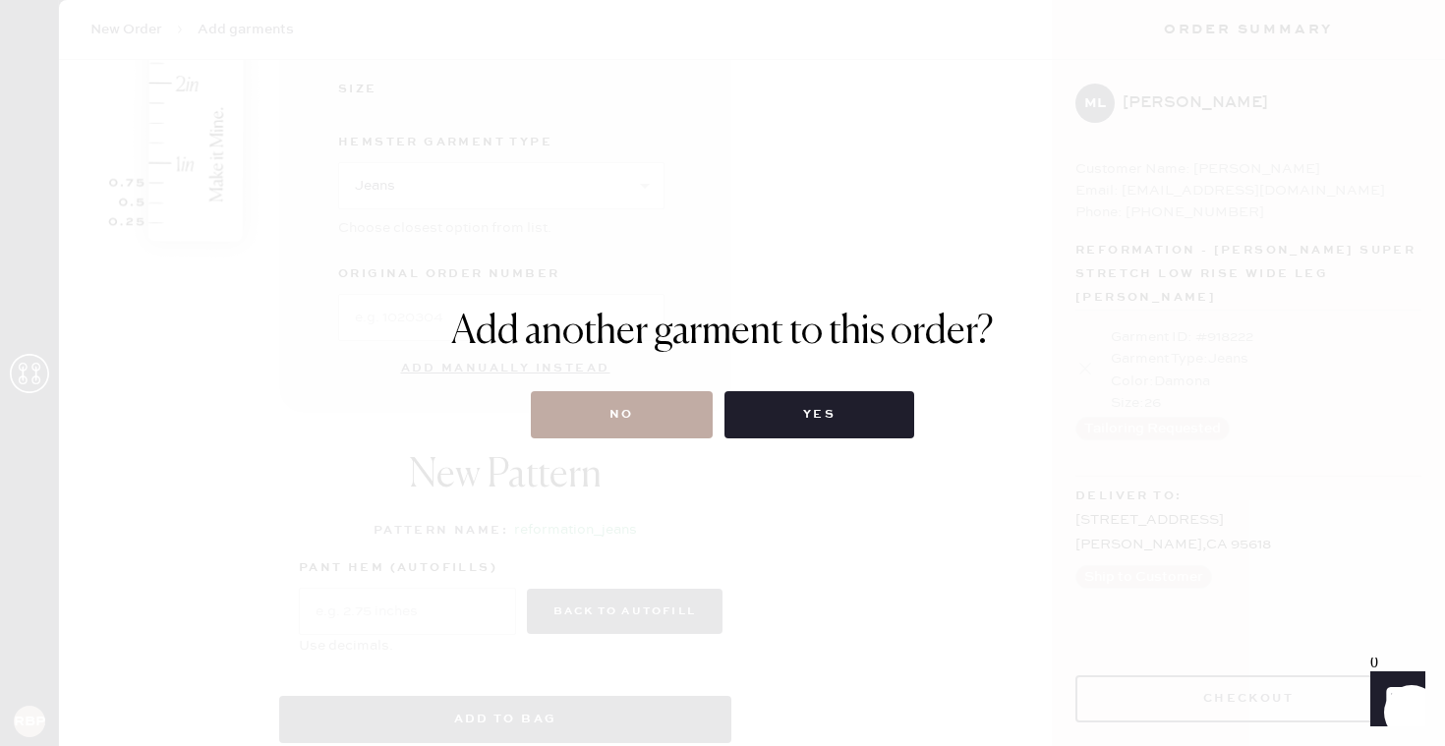
click at [684, 411] on button "No" at bounding box center [622, 414] width 182 height 47
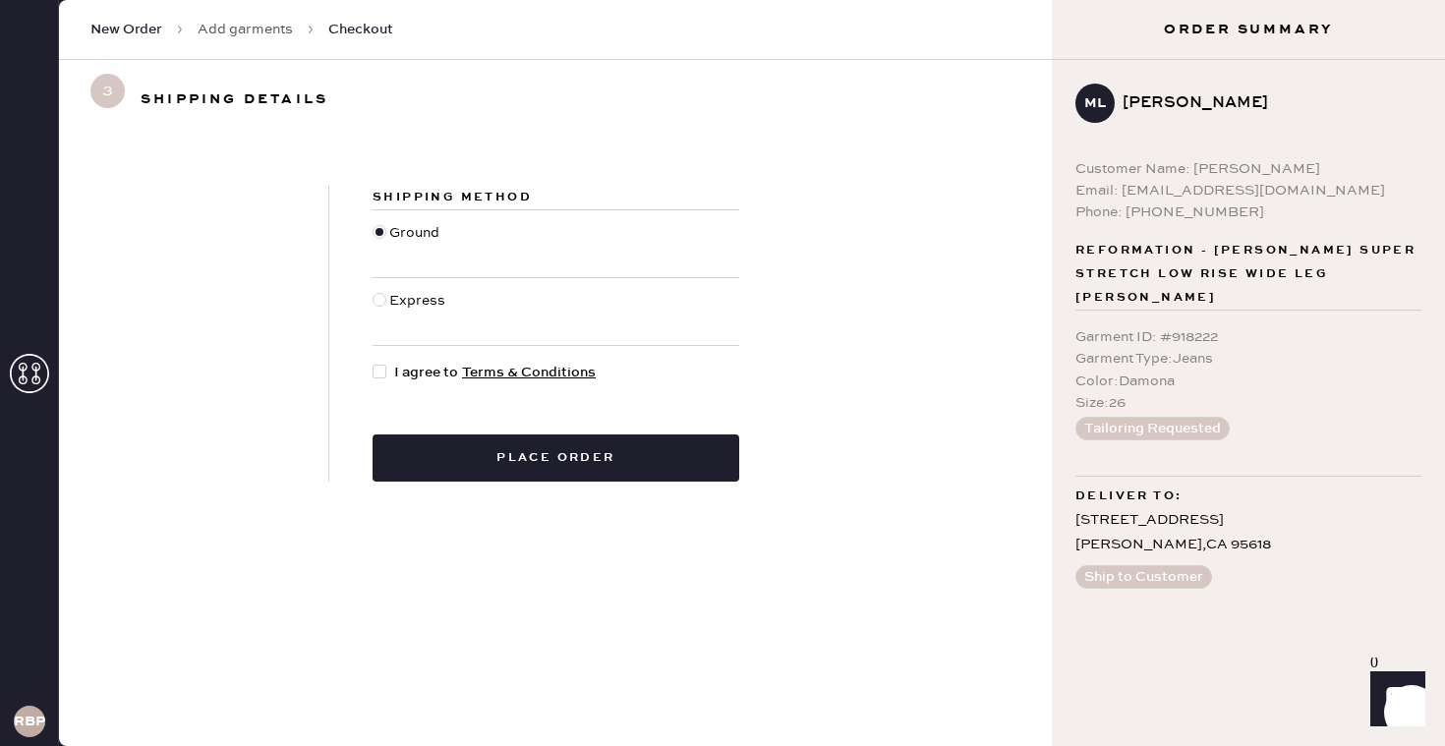
click at [401, 305] on div "Express" at bounding box center [419, 311] width 61 height 43
click at [374, 291] on input "Express" at bounding box center [373, 290] width 1 height 1
radio input "true"
click at [385, 368] on div at bounding box center [380, 372] width 14 height 14
click at [374, 363] on input "I agree to Terms & Conditions" at bounding box center [373, 362] width 1 height 1
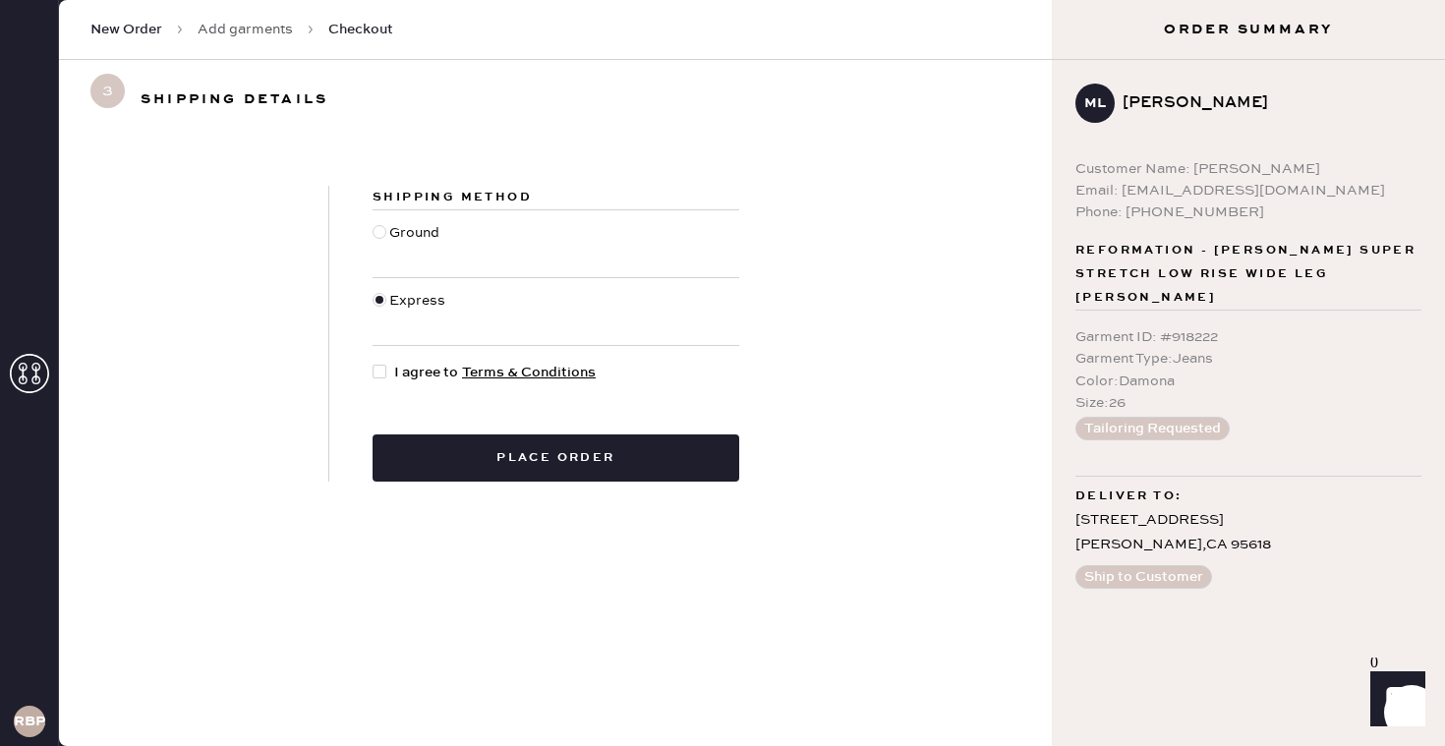
checkbox input "true"
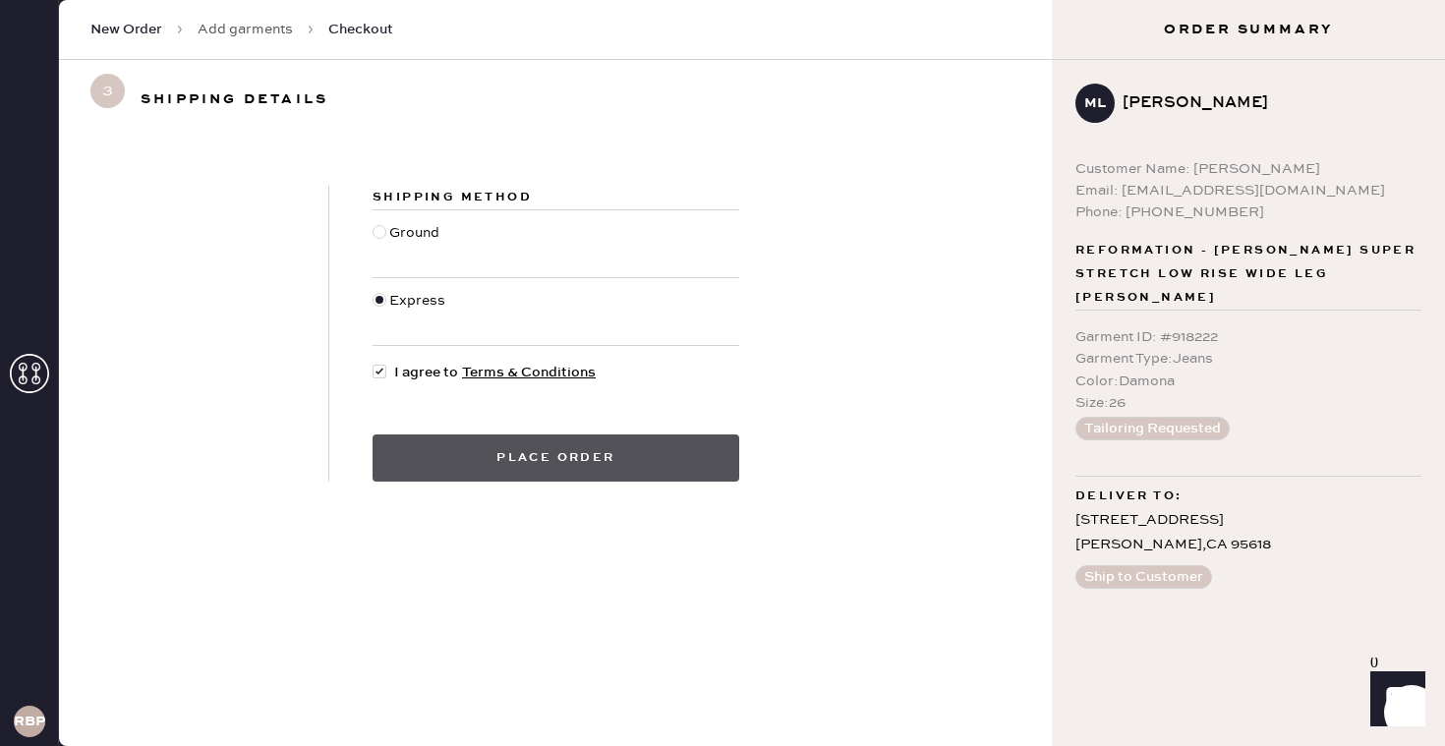
click at [603, 466] on button "Place order" at bounding box center [556, 457] width 367 height 47
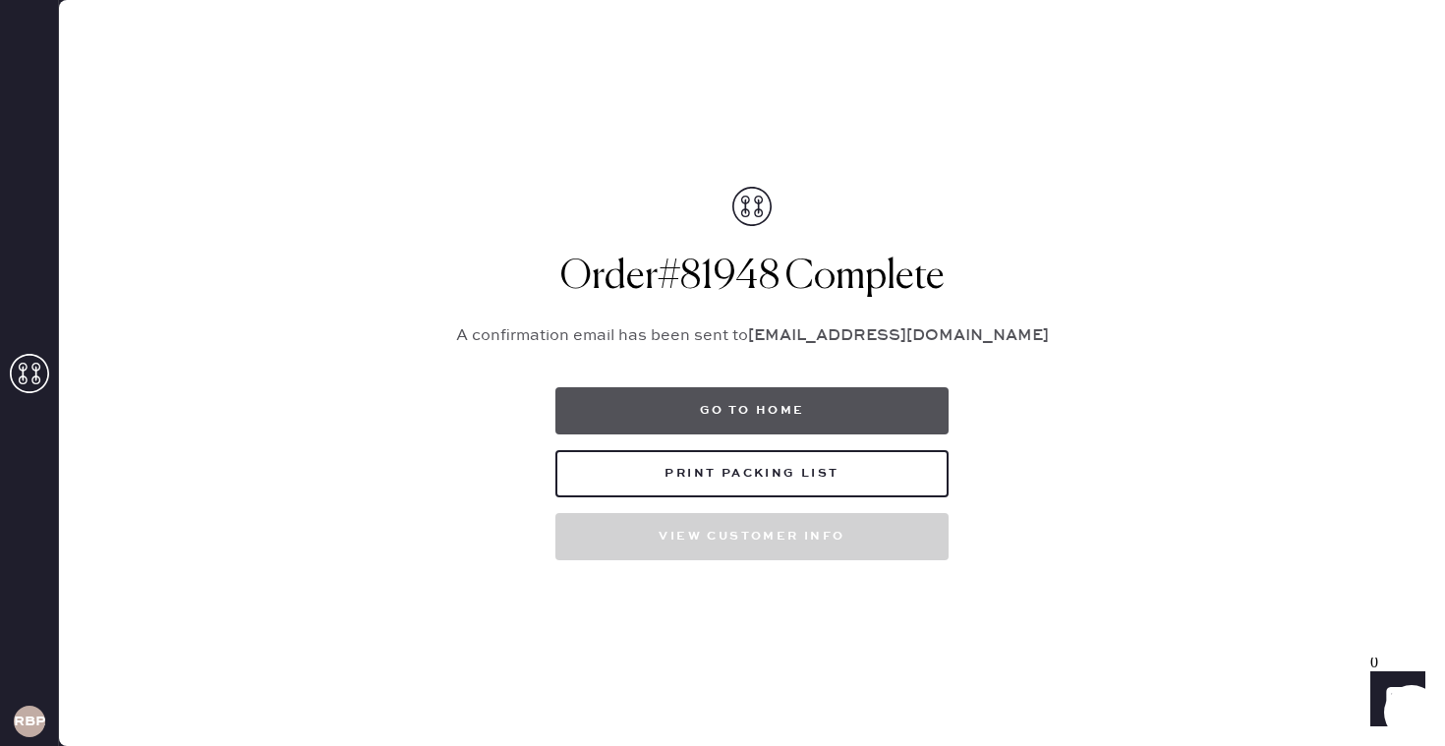
click at [790, 400] on button "Go to home" at bounding box center [751, 410] width 393 height 47
